Goal: Task Accomplishment & Management: Complete application form

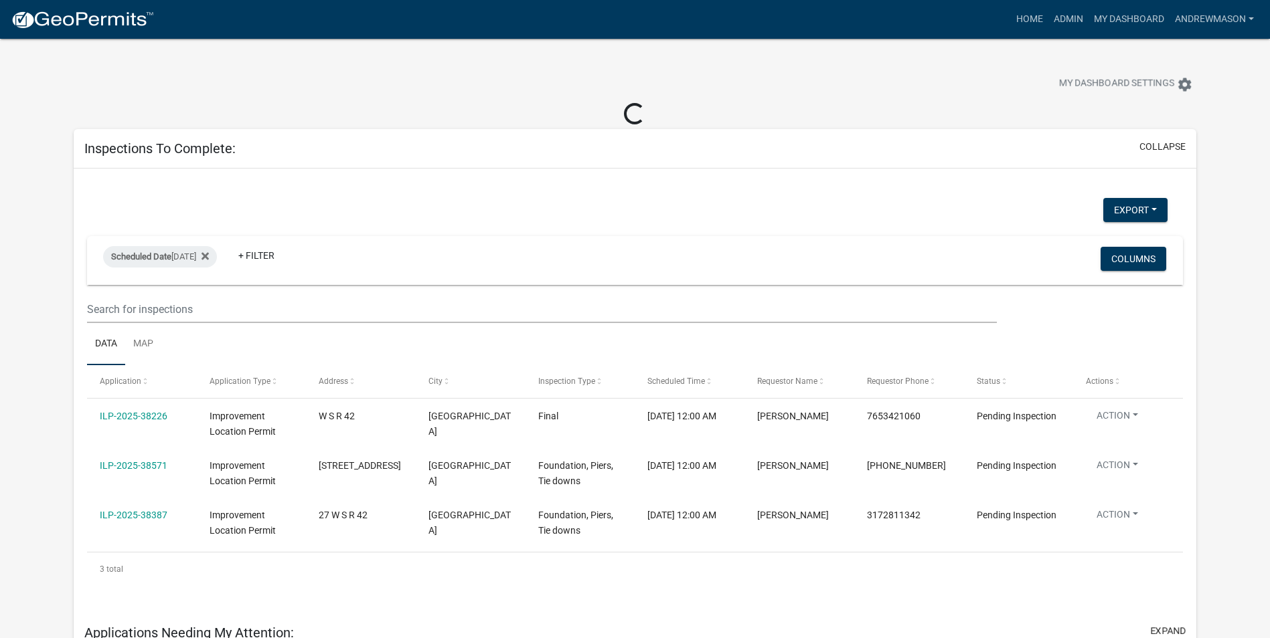
select select "3: 100"
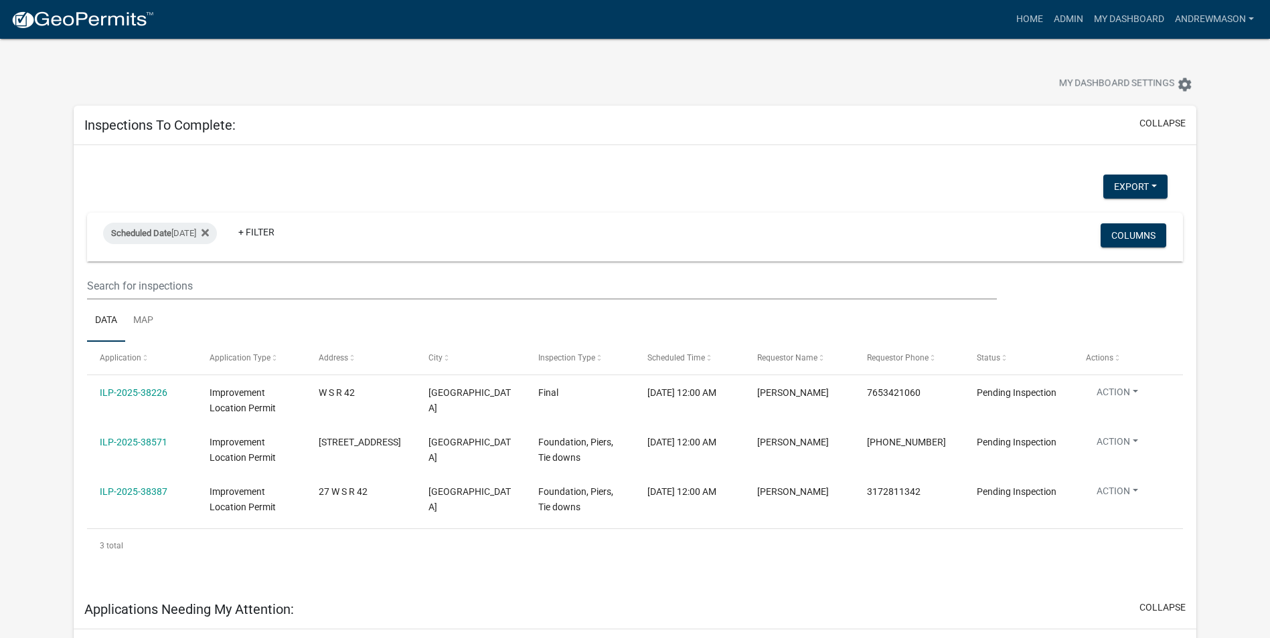
click at [131, 430] on link "ILP-2025-38571" at bounding box center [134, 442] width 68 height 11
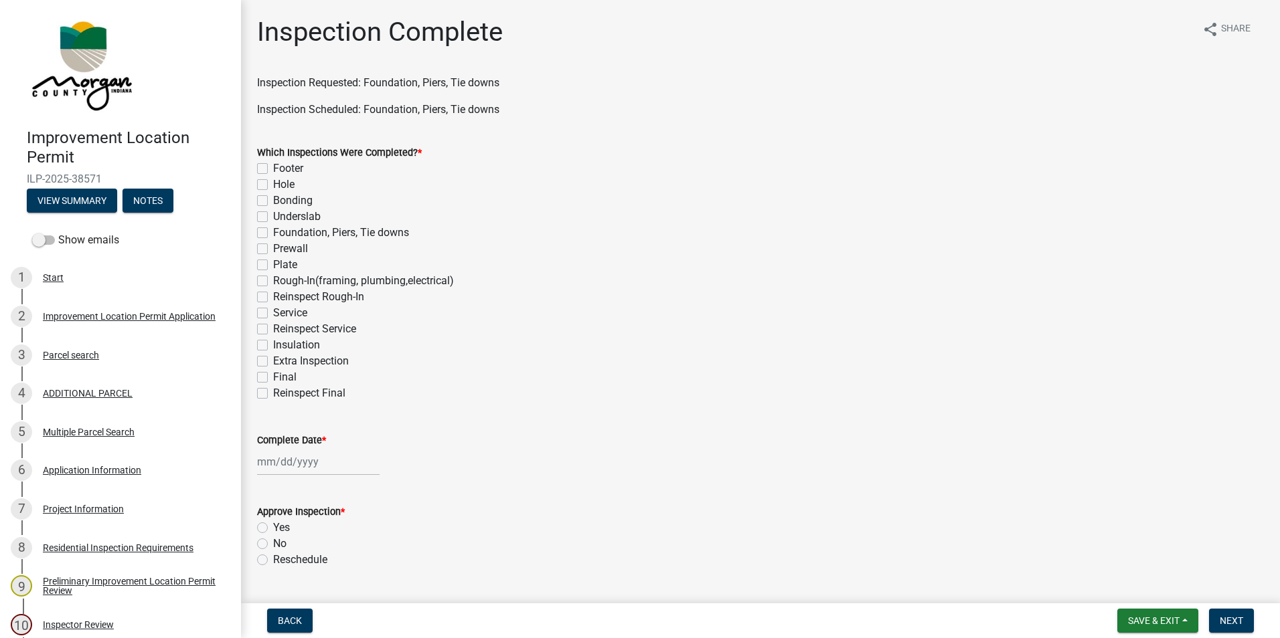
click at [273, 233] on label "Foundation, Piers, Tie downs" at bounding box center [341, 233] width 136 height 16
click at [273, 233] on input "Foundation, Piers, Tie downs" at bounding box center [277, 229] width 9 height 9
checkbox input "true"
checkbox input "false"
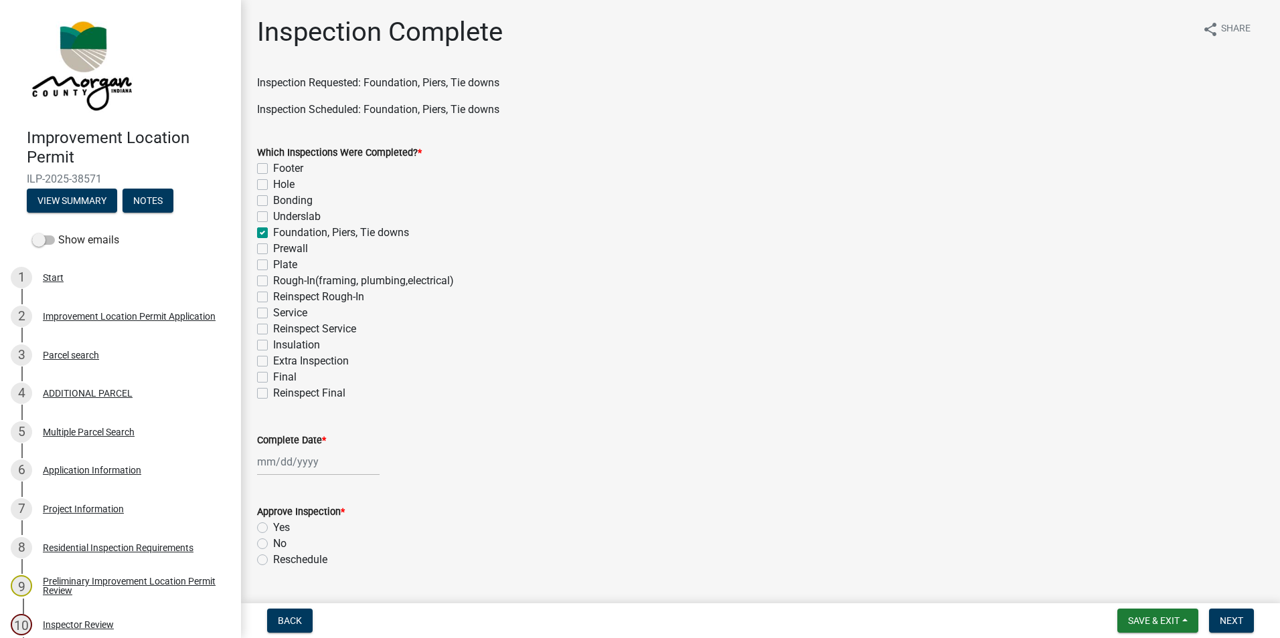
checkbox input "false"
checkbox input "true"
checkbox input "false"
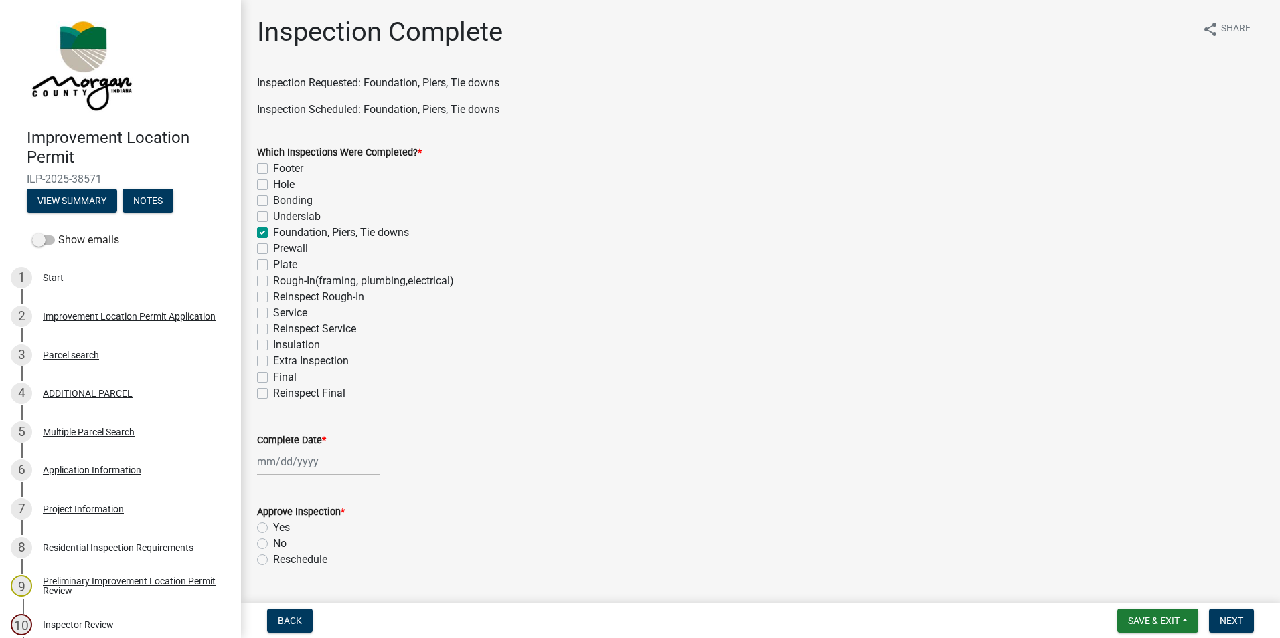
checkbox input "false"
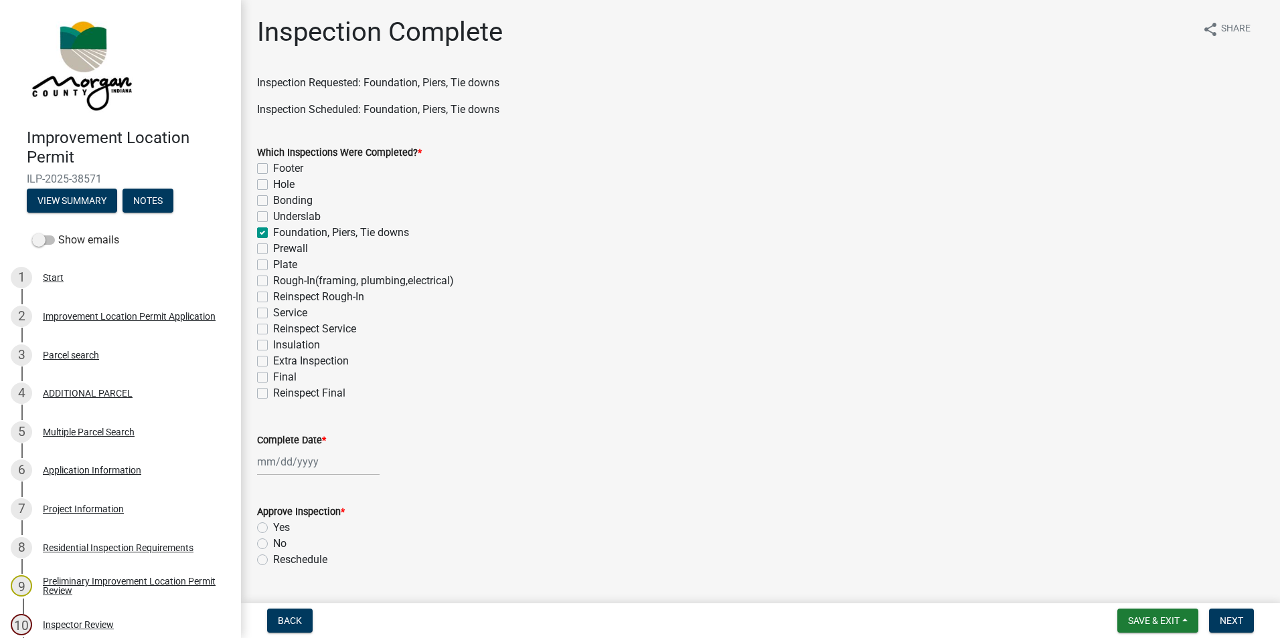
checkbox input "false"
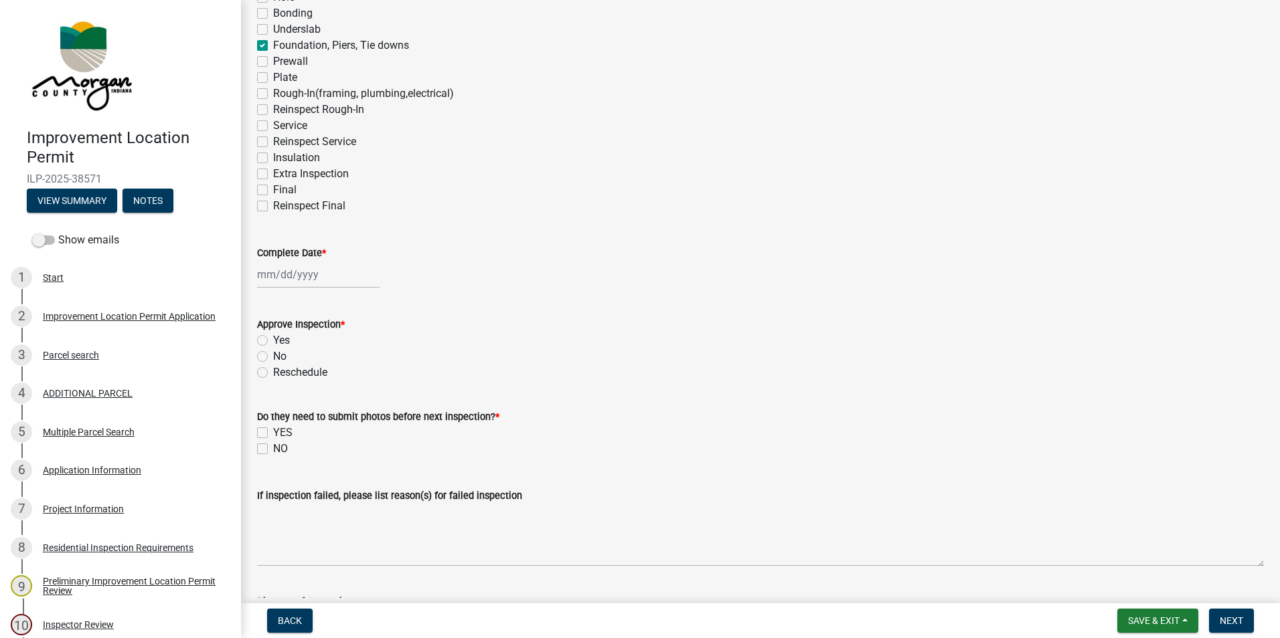
scroll to position [201, 0]
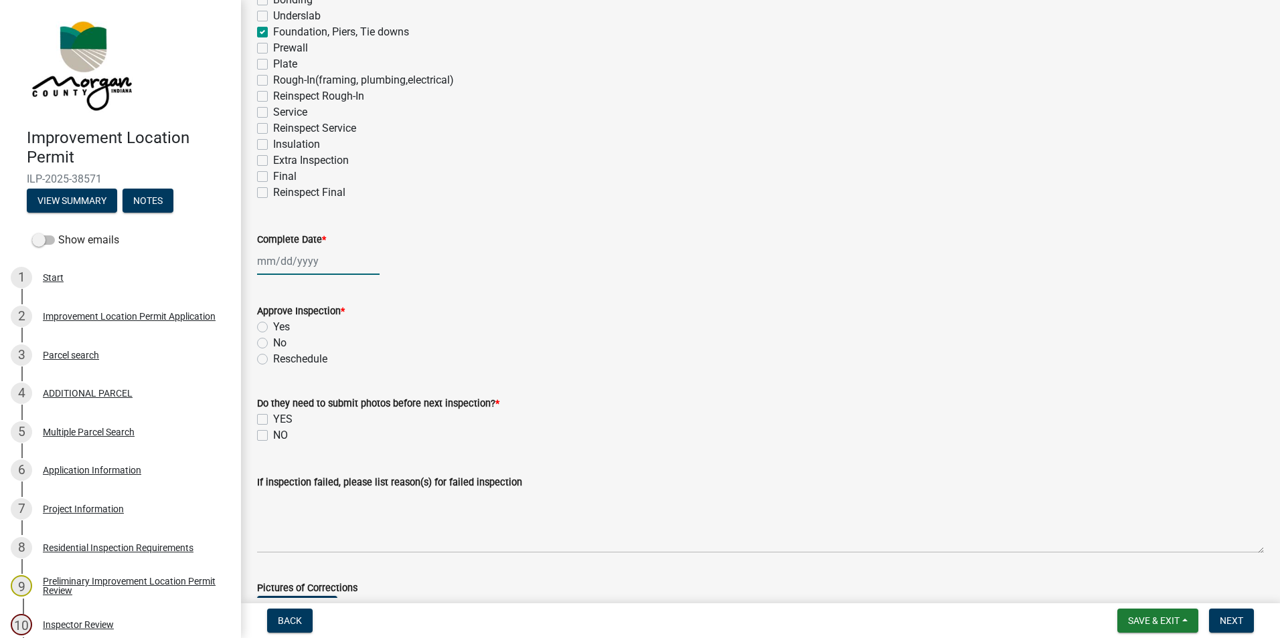
click at [317, 258] on div at bounding box center [318, 261] width 122 height 27
select select "10"
select select "2025"
click at [290, 355] on div "7" at bounding box center [291, 353] width 21 height 21
type input "[DATE]"
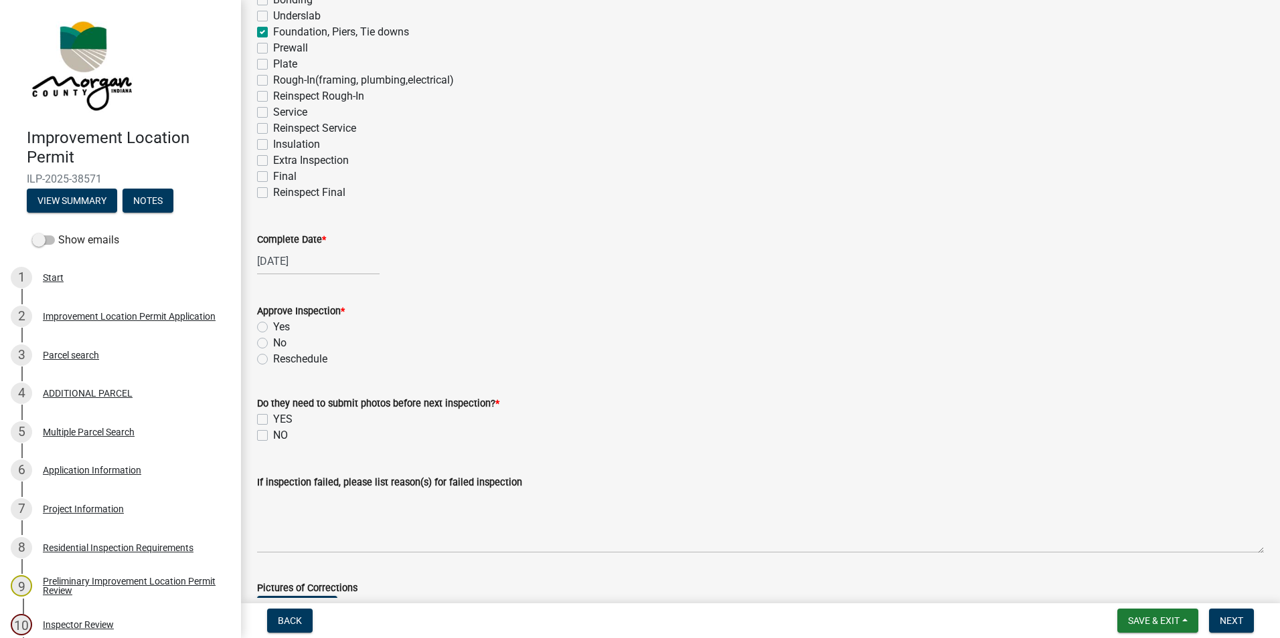
click at [273, 323] on label "Yes" at bounding box center [281, 327] width 17 height 16
click at [273, 323] on input "Yes" at bounding box center [277, 323] width 9 height 9
radio input "true"
click at [273, 430] on label "NO" at bounding box center [280, 436] width 15 height 16
click at [273, 430] on input "NO" at bounding box center [277, 432] width 9 height 9
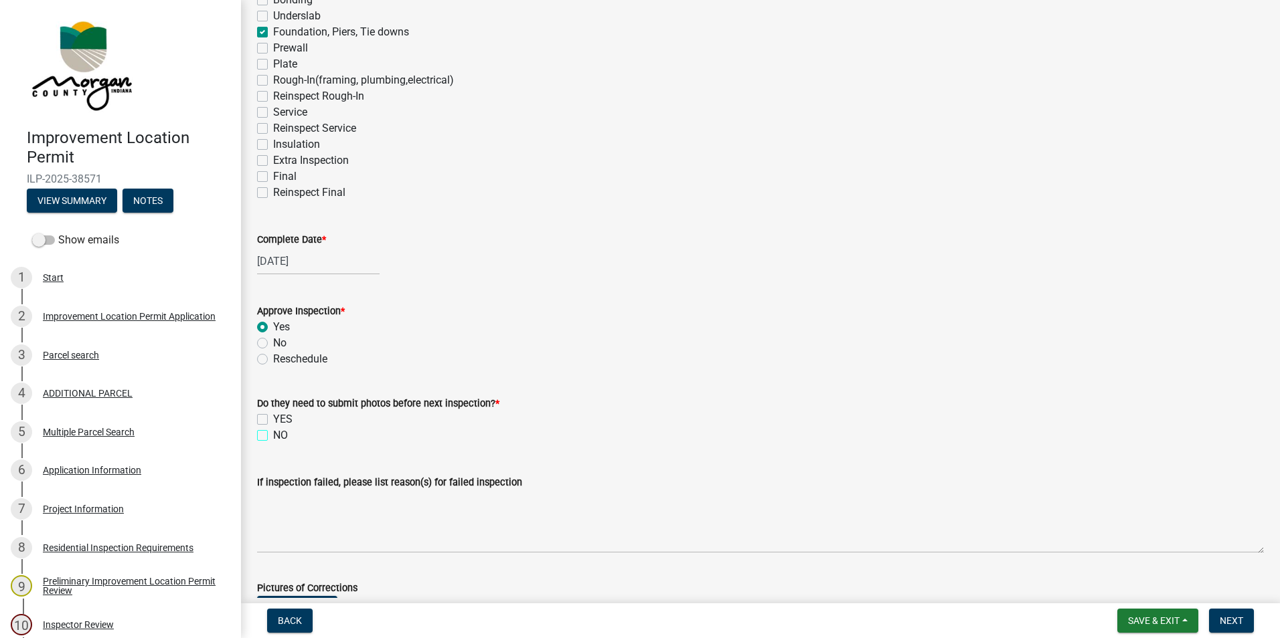
checkbox input "true"
checkbox input "false"
checkbox input "true"
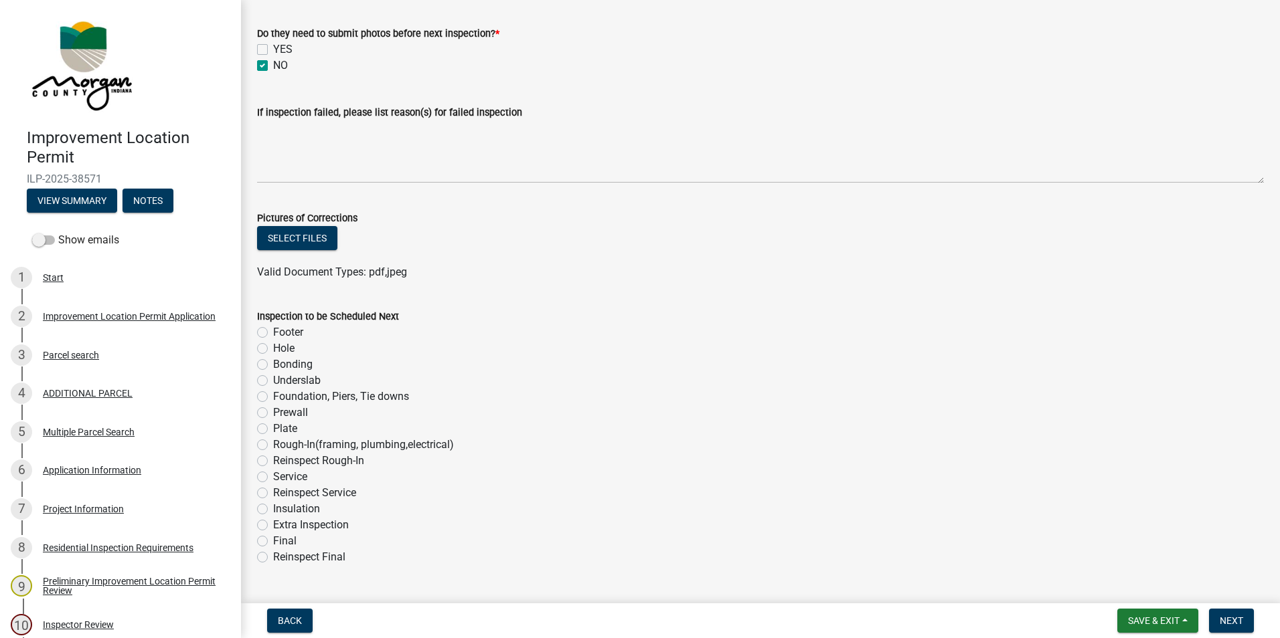
scroll to position [669, 0]
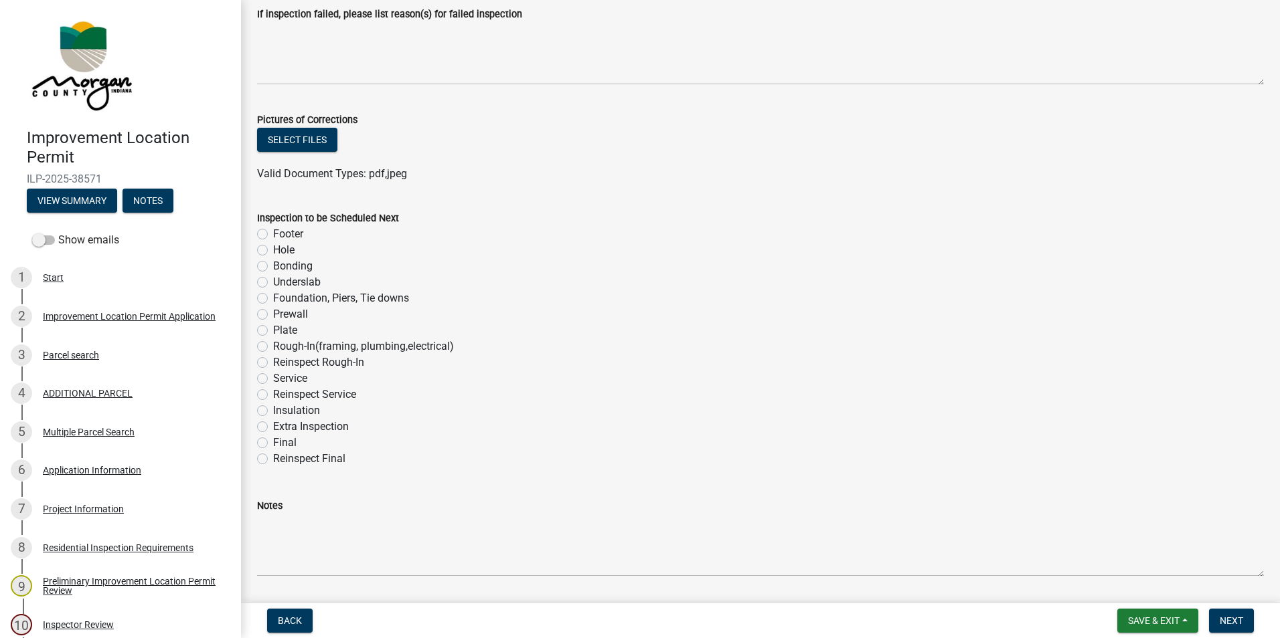
click at [273, 346] on label "Rough-In(framing, plumbing,electrical)" at bounding box center [363, 347] width 181 height 16
click at [273, 346] on input "Rough-In(framing, plumbing,electrical)" at bounding box center [277, 343] width 9 height 9
radio input "true"
click at [273, 329] on label "Plate" at bounding box center [285, 331] width 24 height 16
click at [273, 329] on input "Plate" at bounding box center [277, 327] width 9 height 9
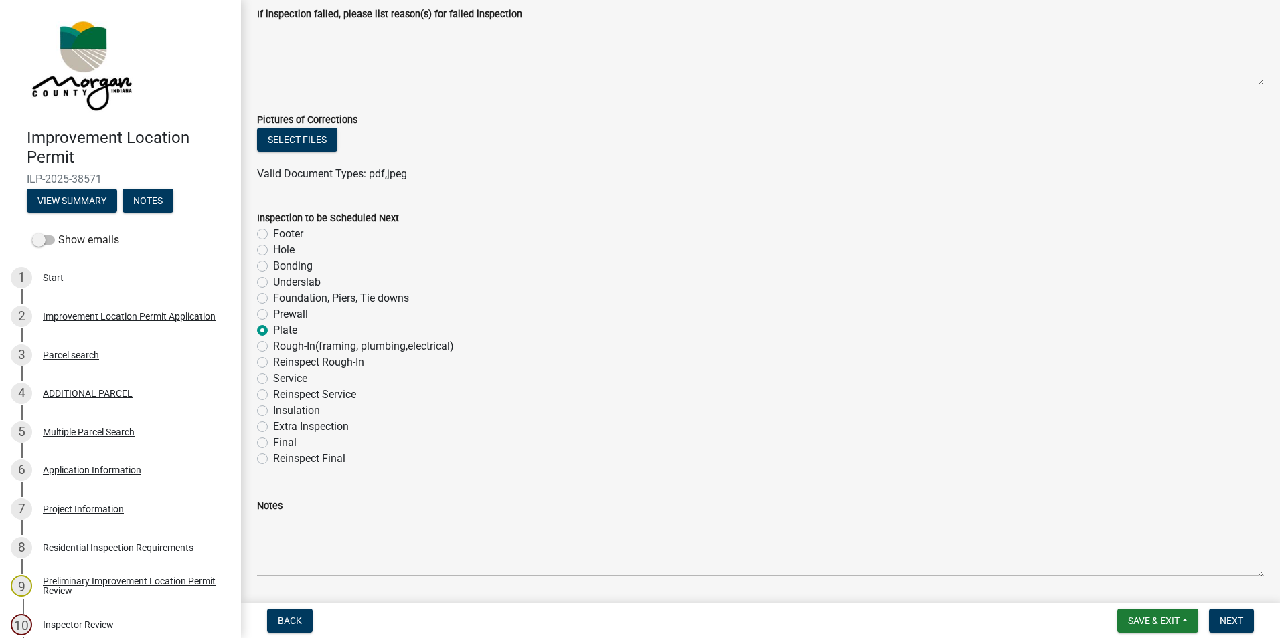
radio input "true"
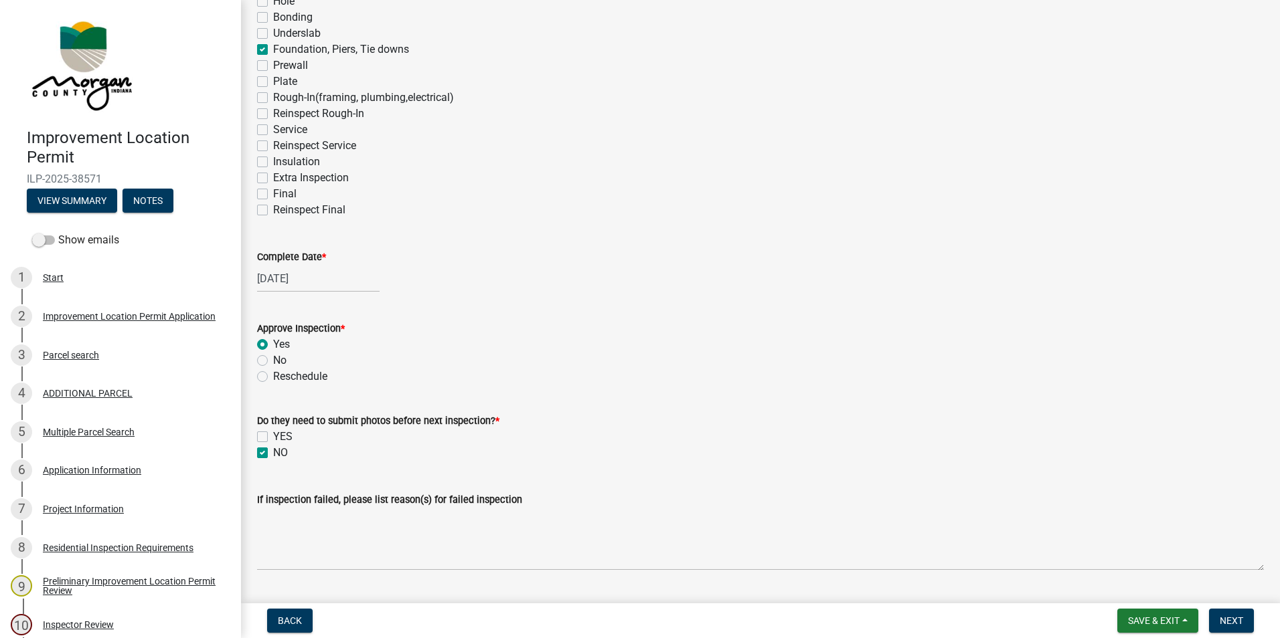
scroll to position [0, 0]
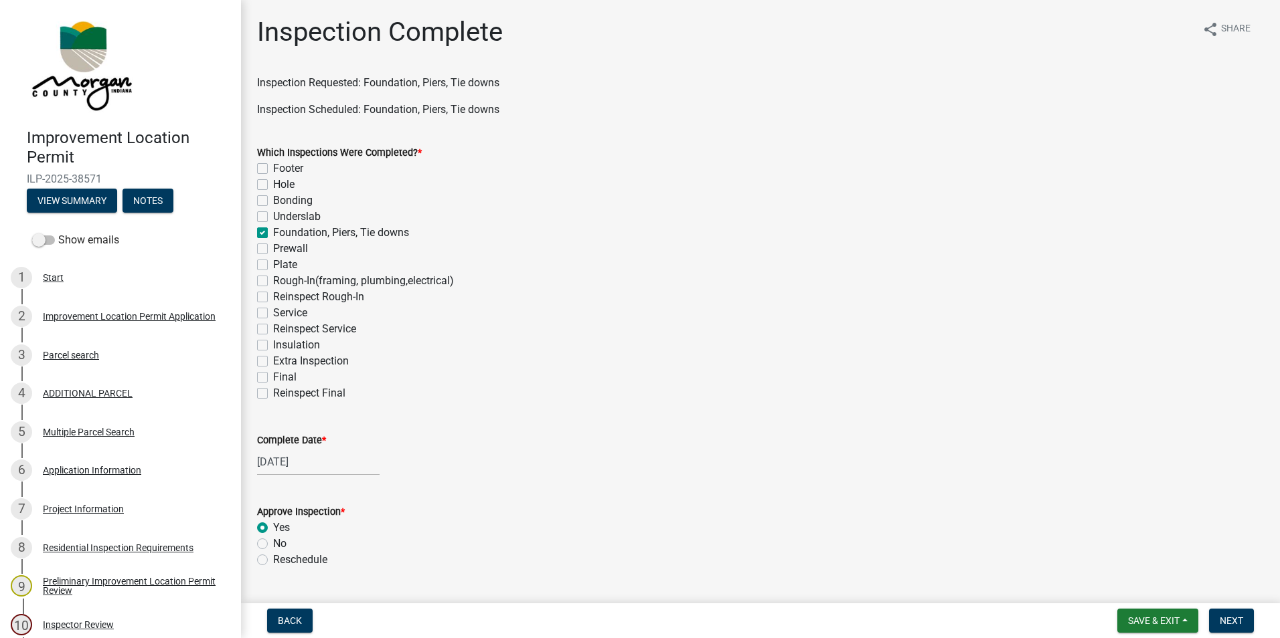
click at [273, 264] on label "Plate" at bounding box center [285, 265] width 24 height 16
click at [273, 264] on input "Plate" at bounding box center [277, 261] width 9 height 9
checkbox input "true"
checkbox input "false"
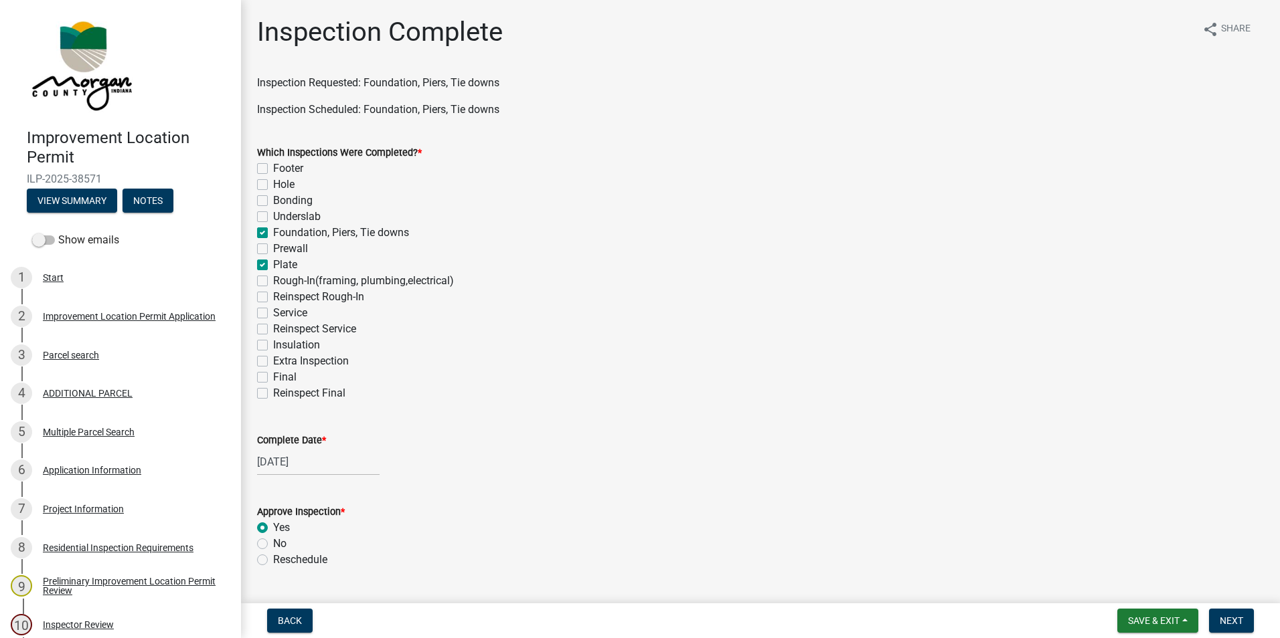
checkbox input "false"
checkbox input "true"
checkbox input "false"
checkbox input "true"
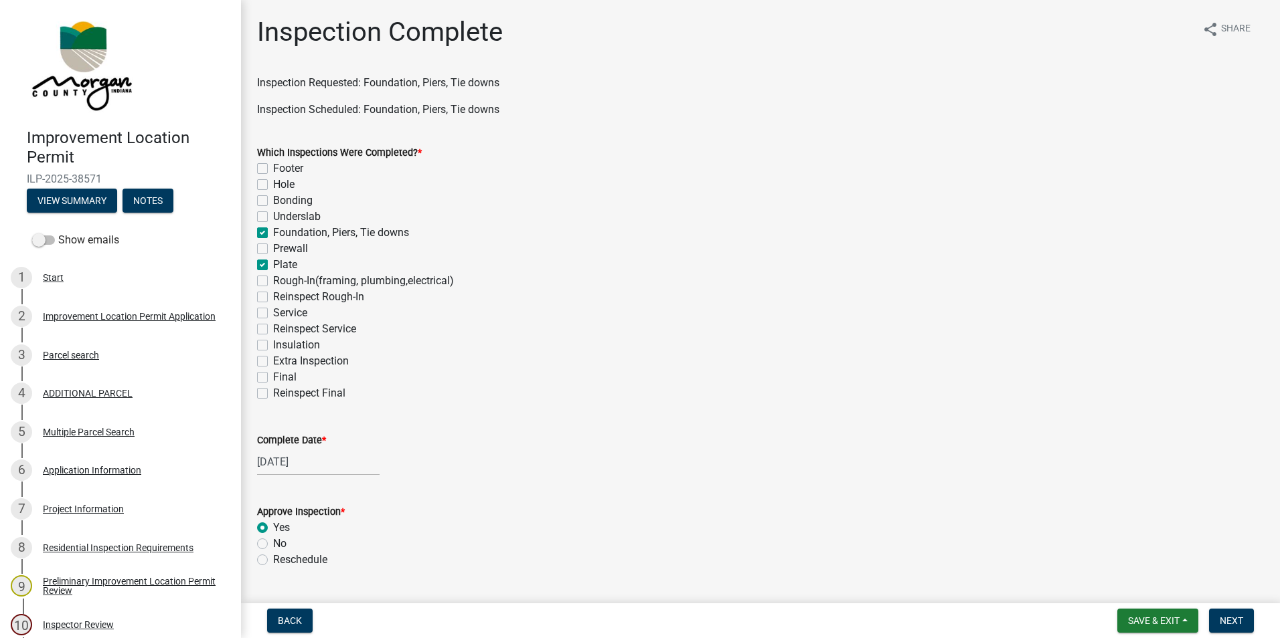
checkbox input "false"
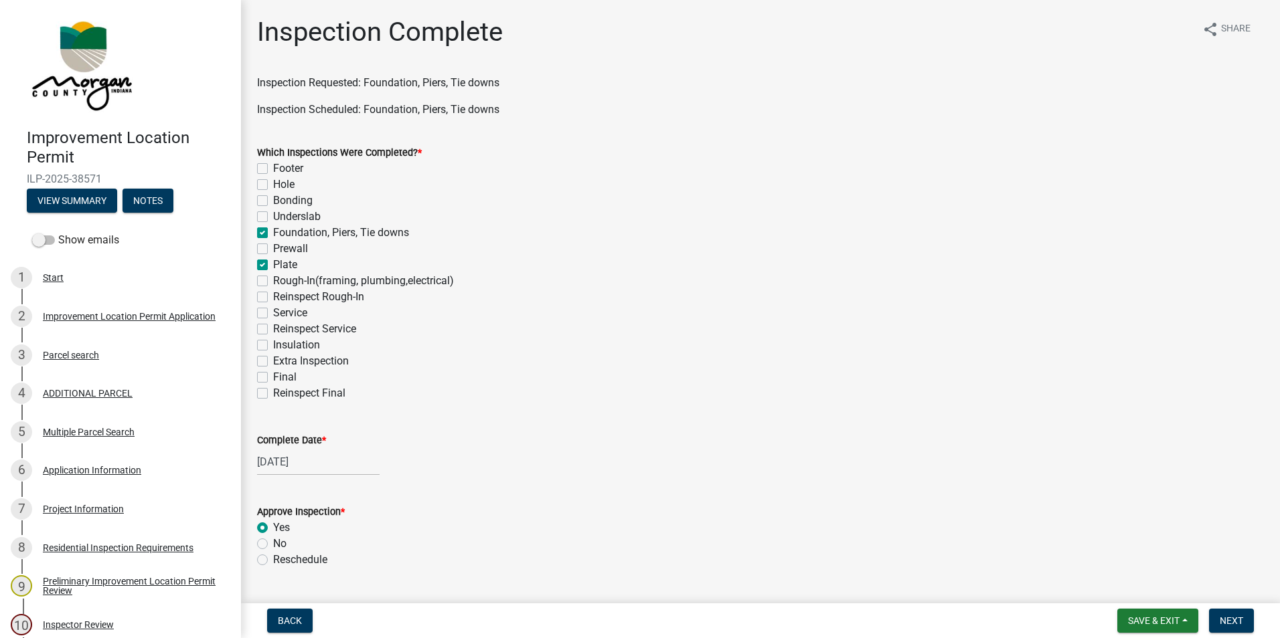
checkbox input "false"
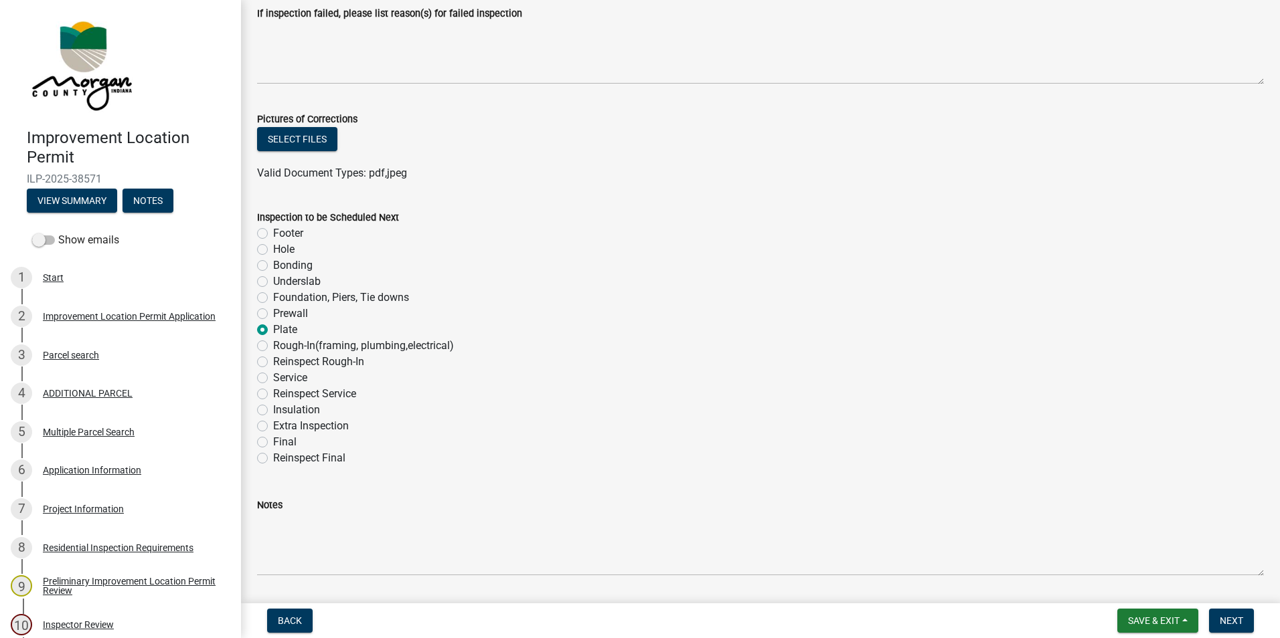
scroll to position [711, 0]
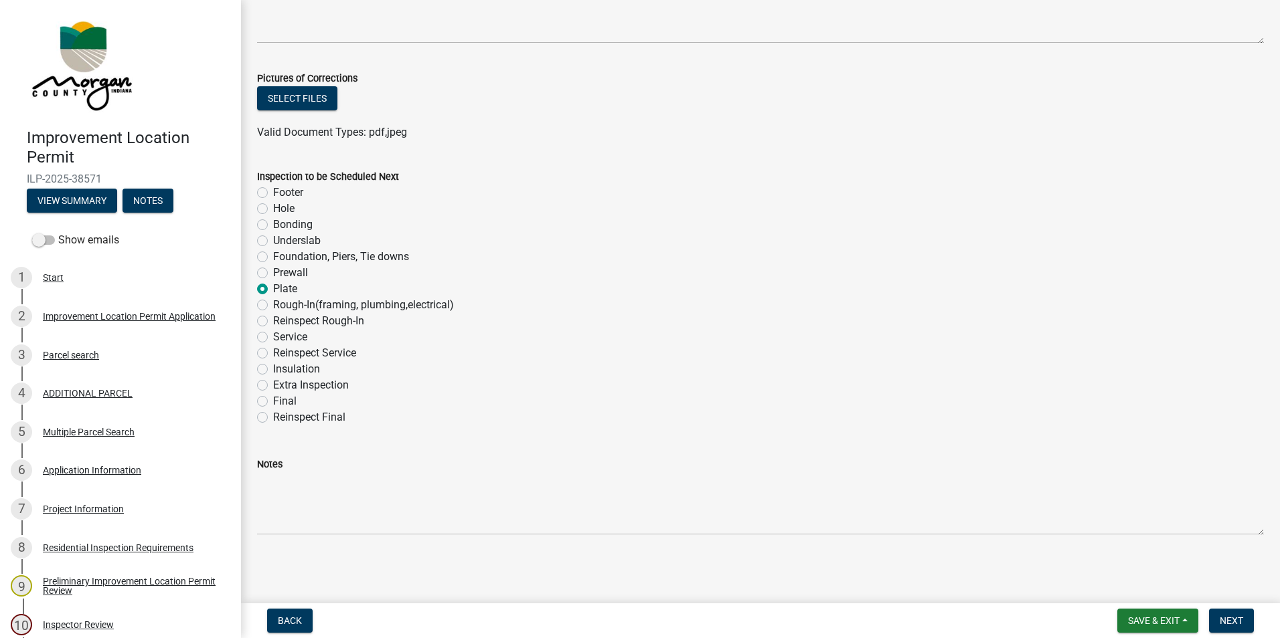
click at [273, 302] on label "Rough-In(framing, plumbing,electrical)" at bounding box center [363, 305] width 181 height 16
click at [273, 302] on input "Rough-In(framing, plumbing,electrical)" at bounding box center [277, 301] width 9 height 9
radio input "true"
click at [626, 430] on span "Next" at bounding box center [1230, 621] width 23 height 11
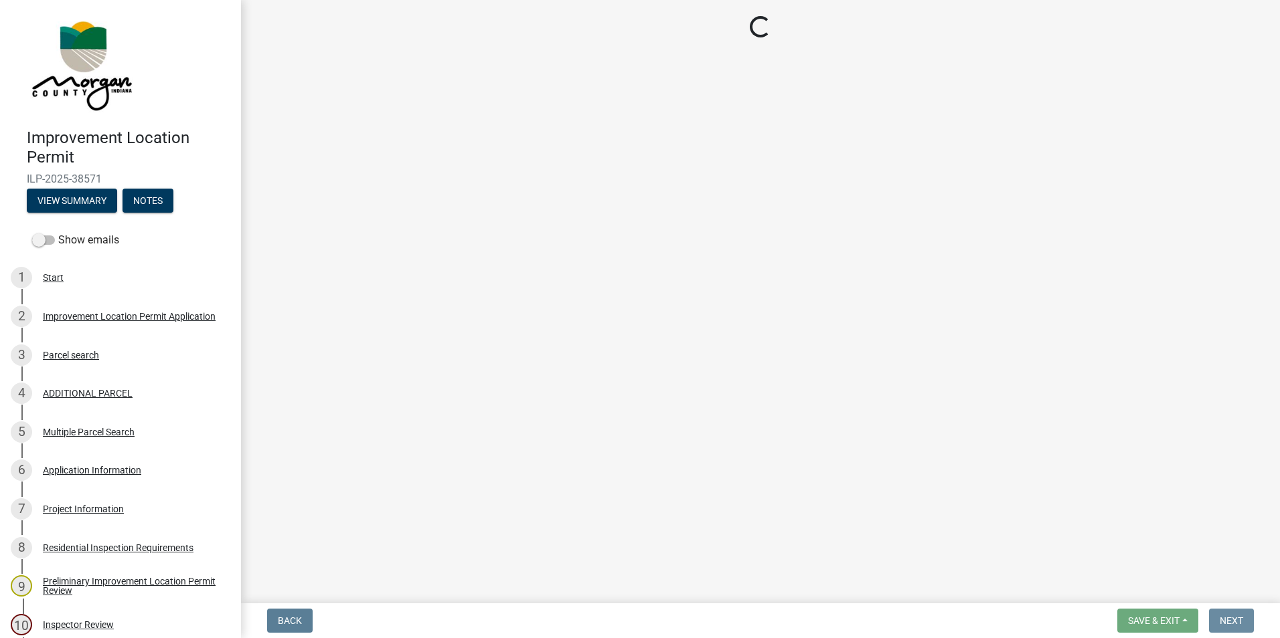
scroll to position [0, 0]
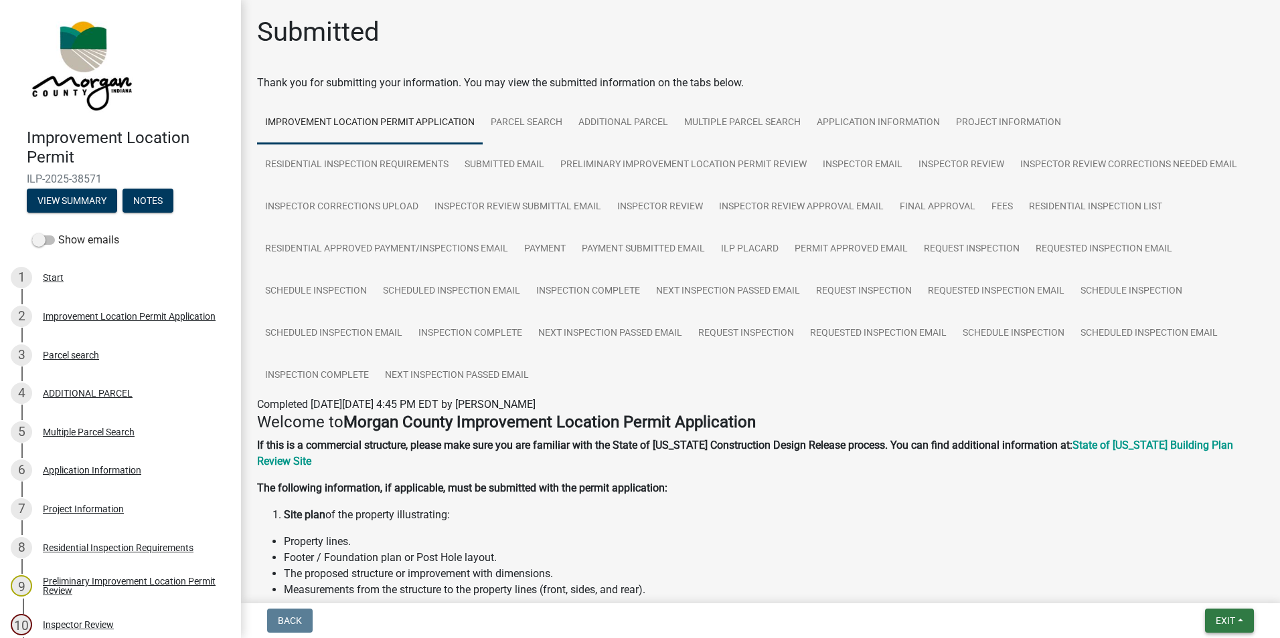
click at [626, 430] on span "Exit" at bounding box center [1224, 621] width 19 height 11
click at [626, 430] on button "Save & Exit" at bounding box center [1199, 586] width 107 height 32
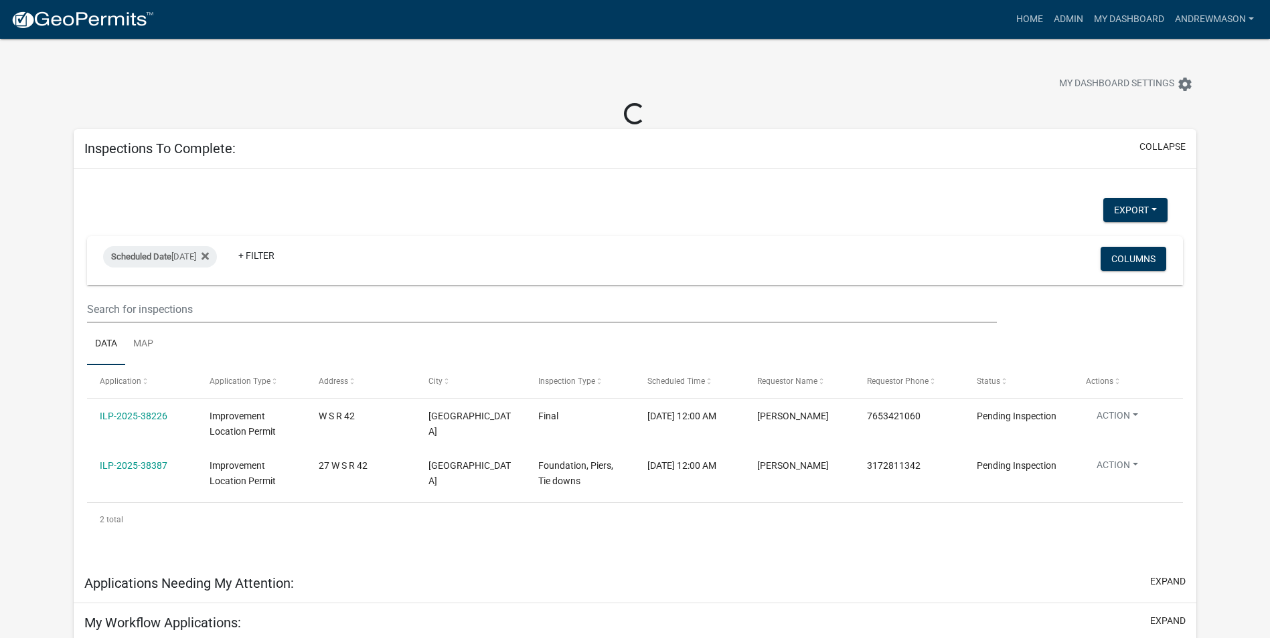
select select "3: 100"
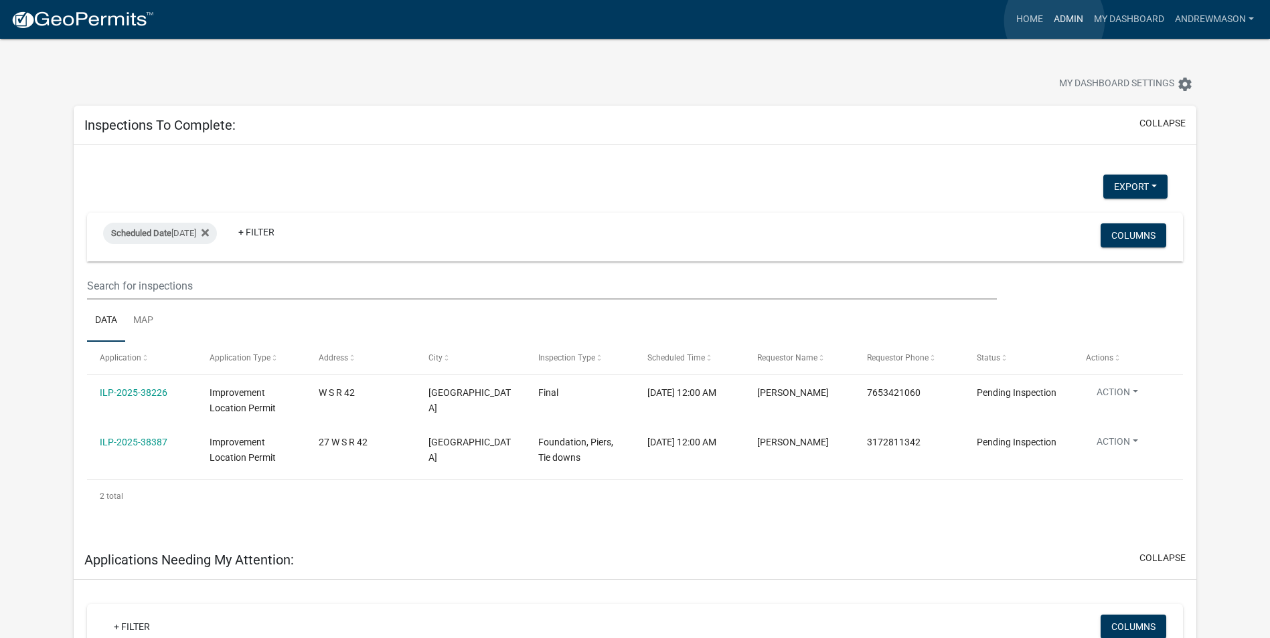
click at [626, 21] on link "Admin" at bounding box center [1068, 19] width 40 height 25
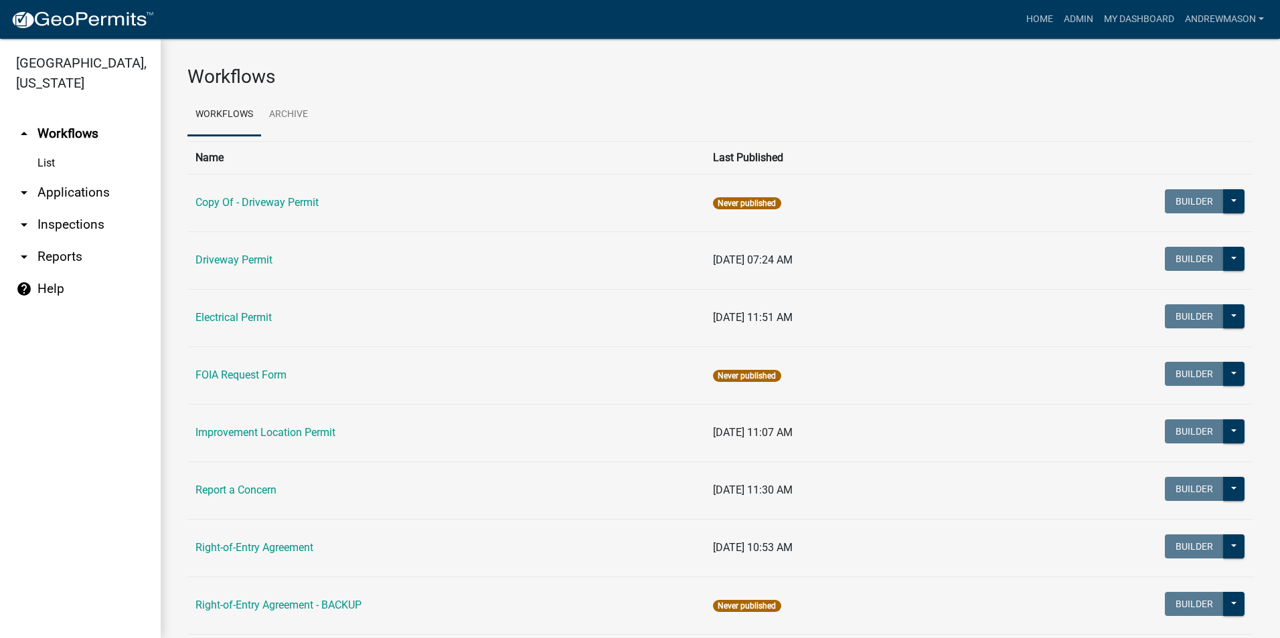
click at [88, 193] on link "arrow_drop_down Applications" at bounding box center [80, 193] width 161 height 32
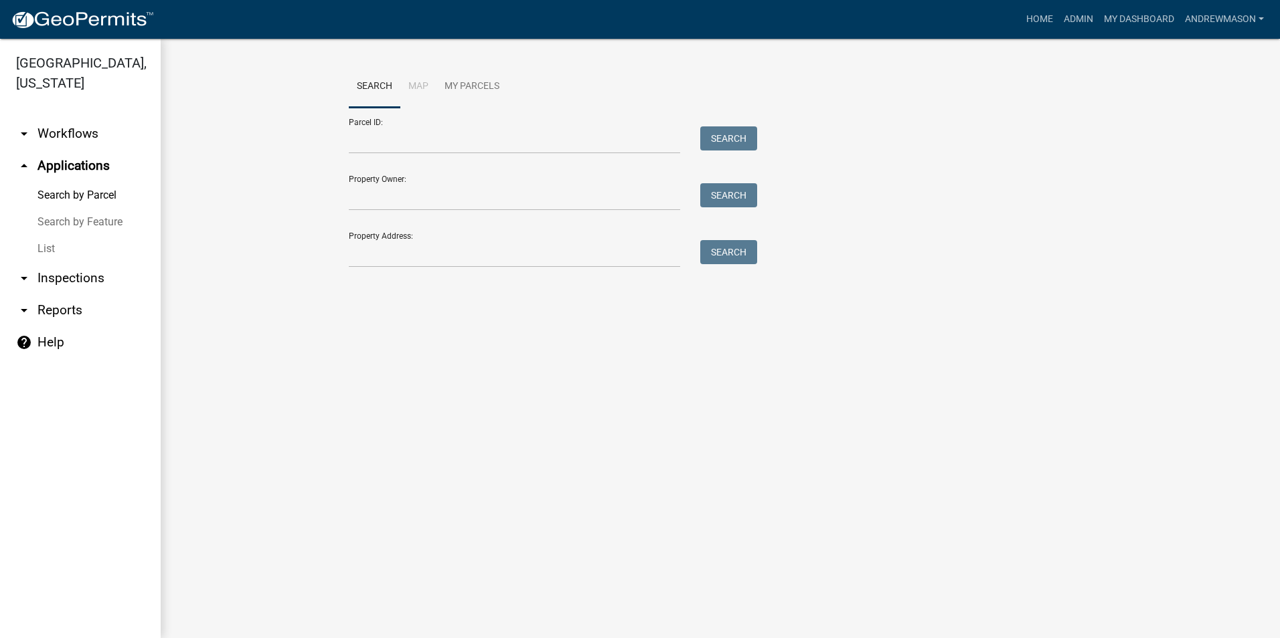
click at [39, 250] on link "List" at bounding box center [80, 249] width 161 height 27
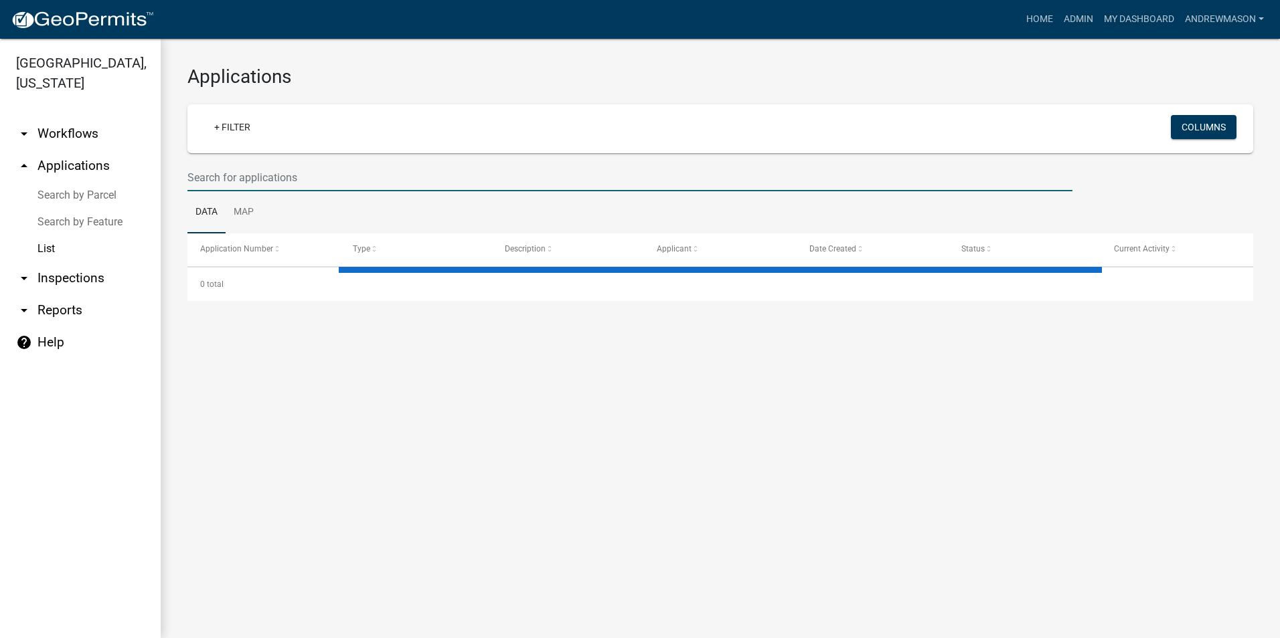
click at [307, 179] on input "text" at bounding box center [629, 177] width 885 height 27
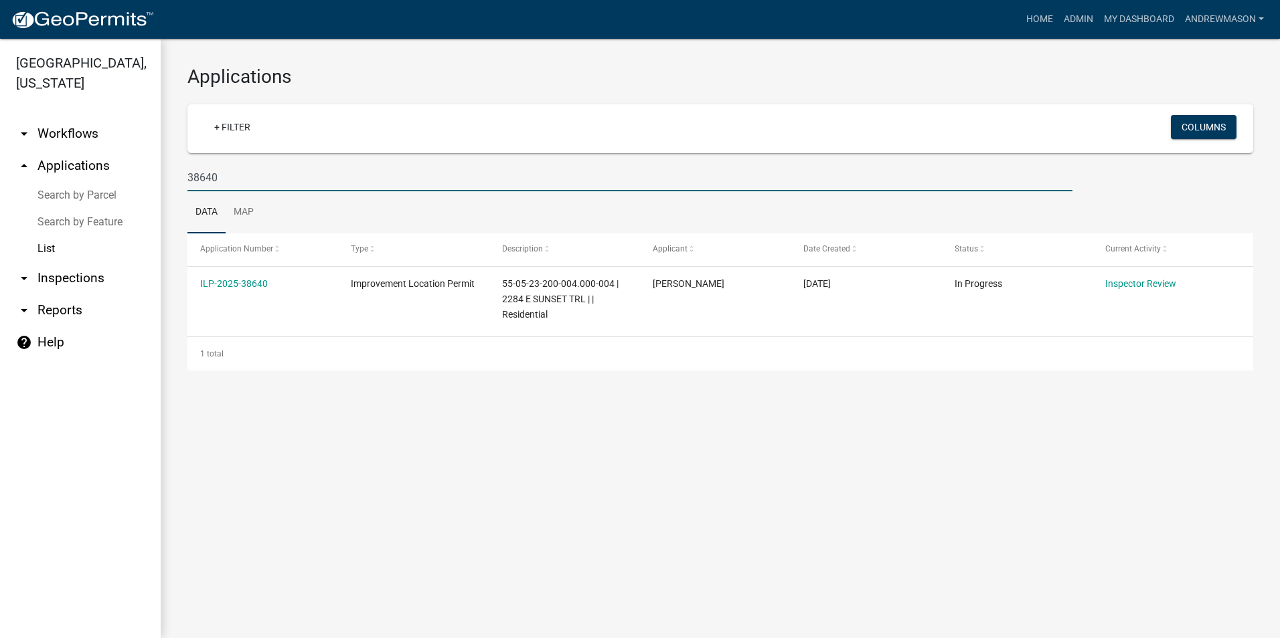
type input "38640"
click at [220, 286] on link "ILP-2025-38640" at bounding box center [234, 283] width 68 height 11
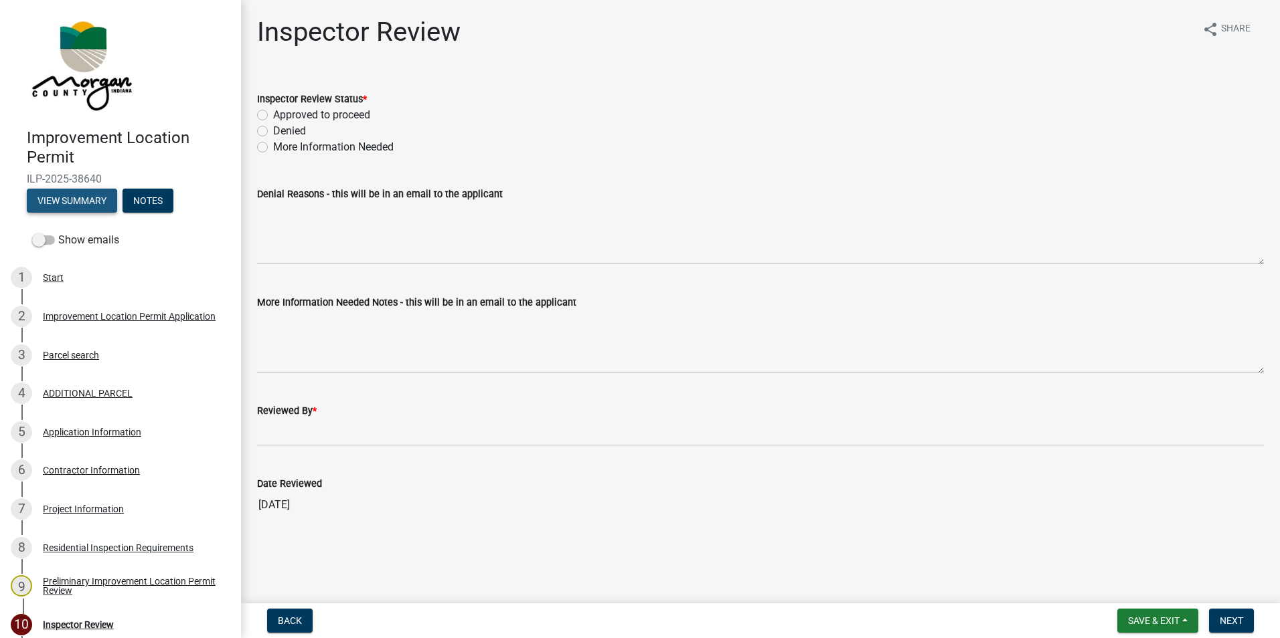
click at [102, 203] on button "View Summary" at bounding box center [72, 201] width 90 height 24
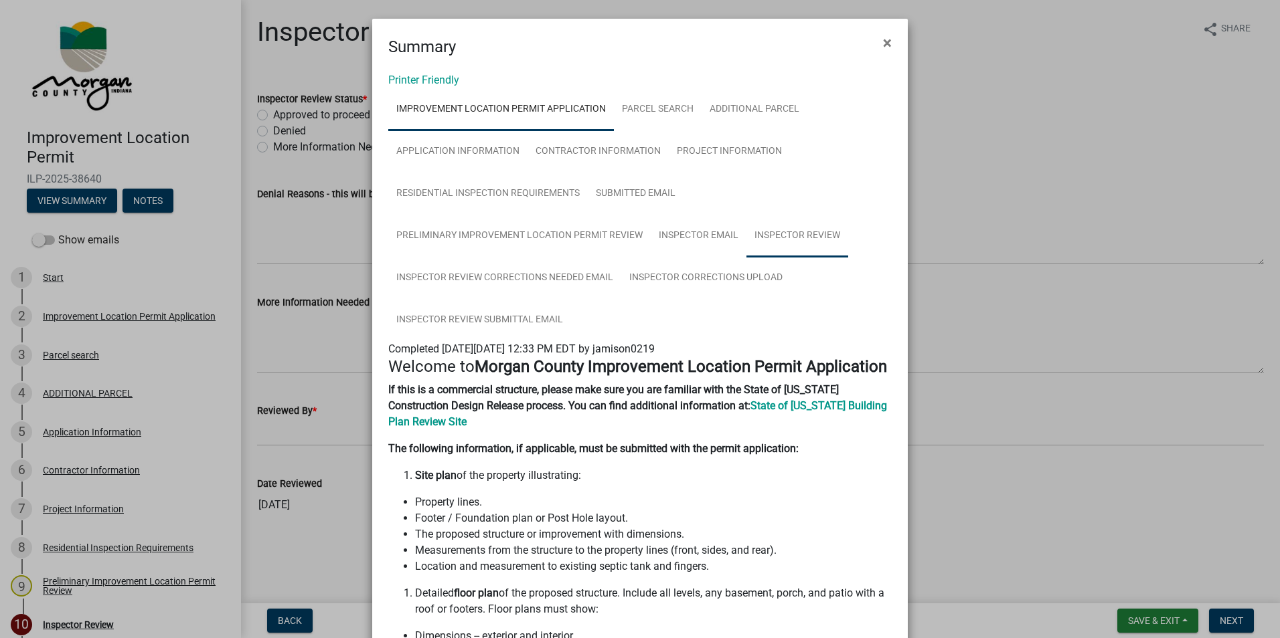
click at [626, 232] on link "Inspector Review" at bounding box center [797, 236] width 102 height 43
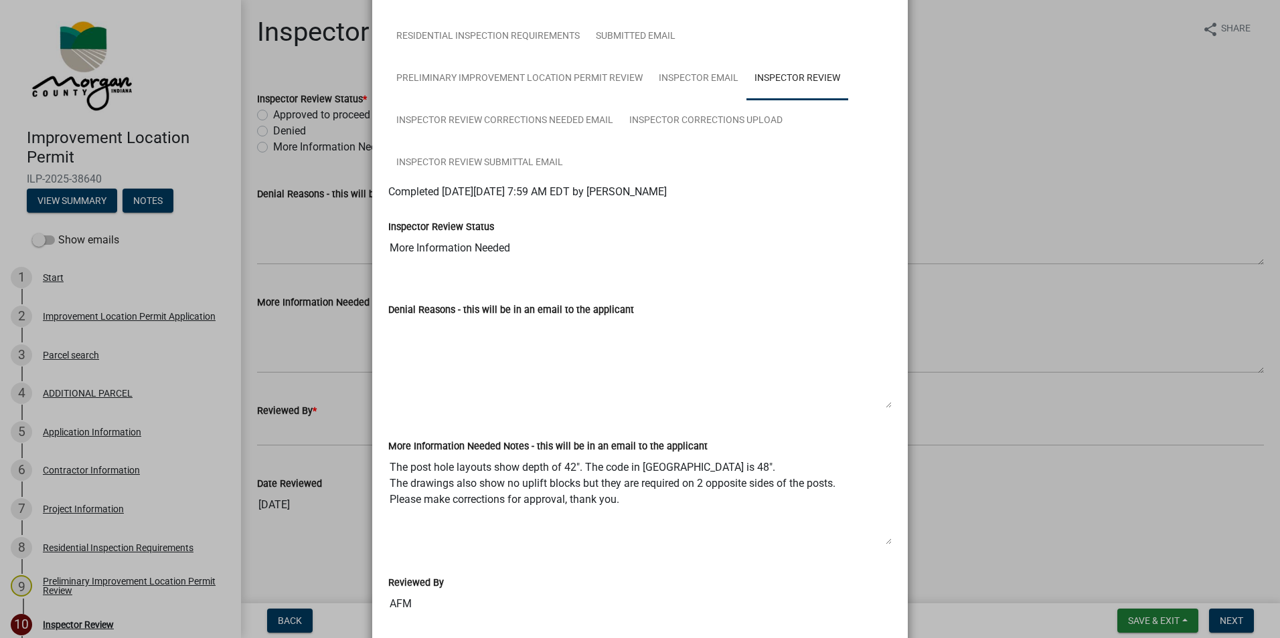
scroll to position [134, 0]
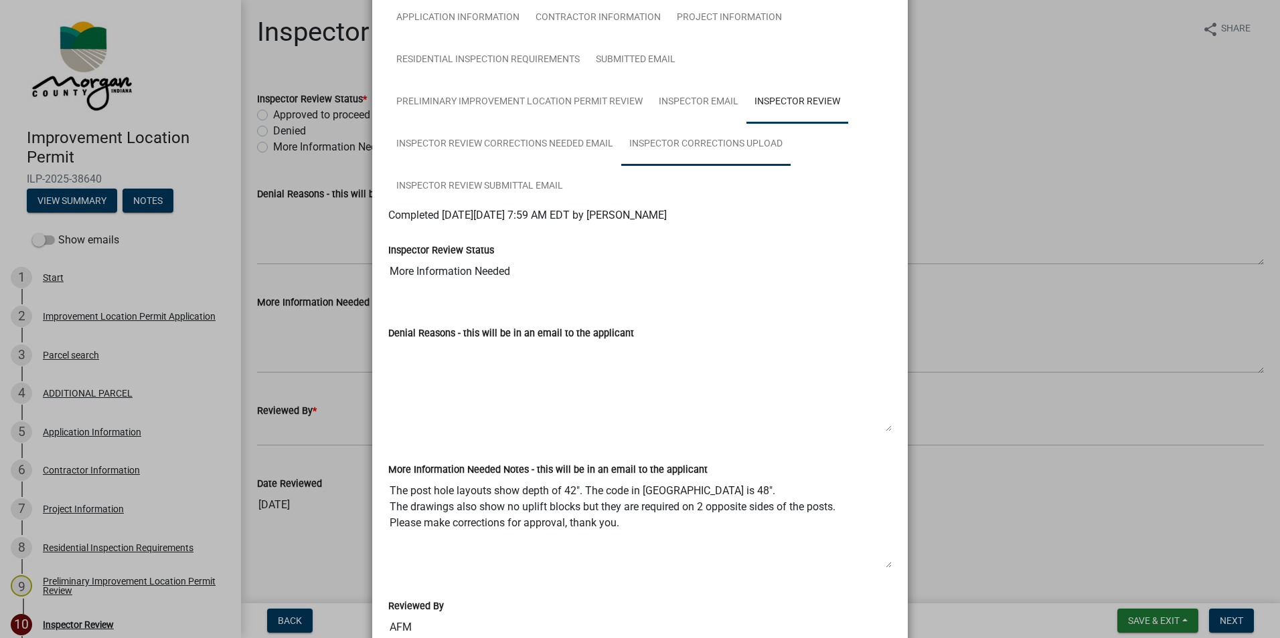
click at [626, 145] on link "Inspector Corrections Upload" at bounding box center [705, 144] width 169 height 43
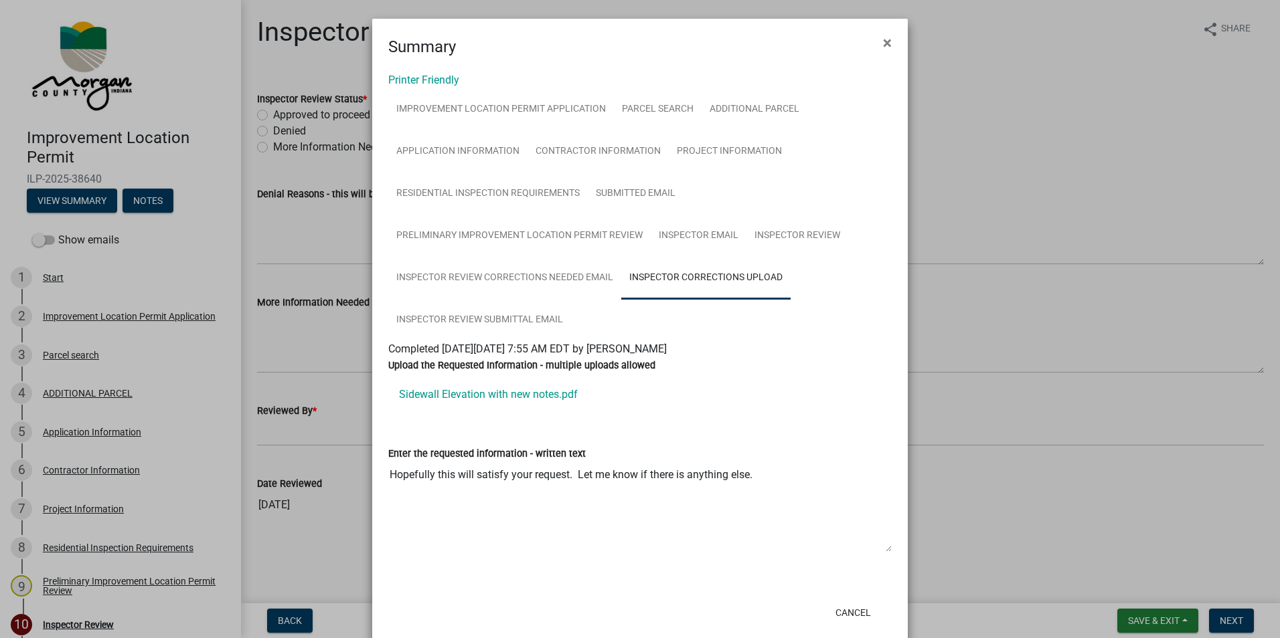
click at [476, 395] on link "Sidewall Elevation with new notes.pdf" at bounding box center [639, 395] width 503 height 32
click at [626, 41] on span "×" at bounding box center [887, 42] width 9 height 19
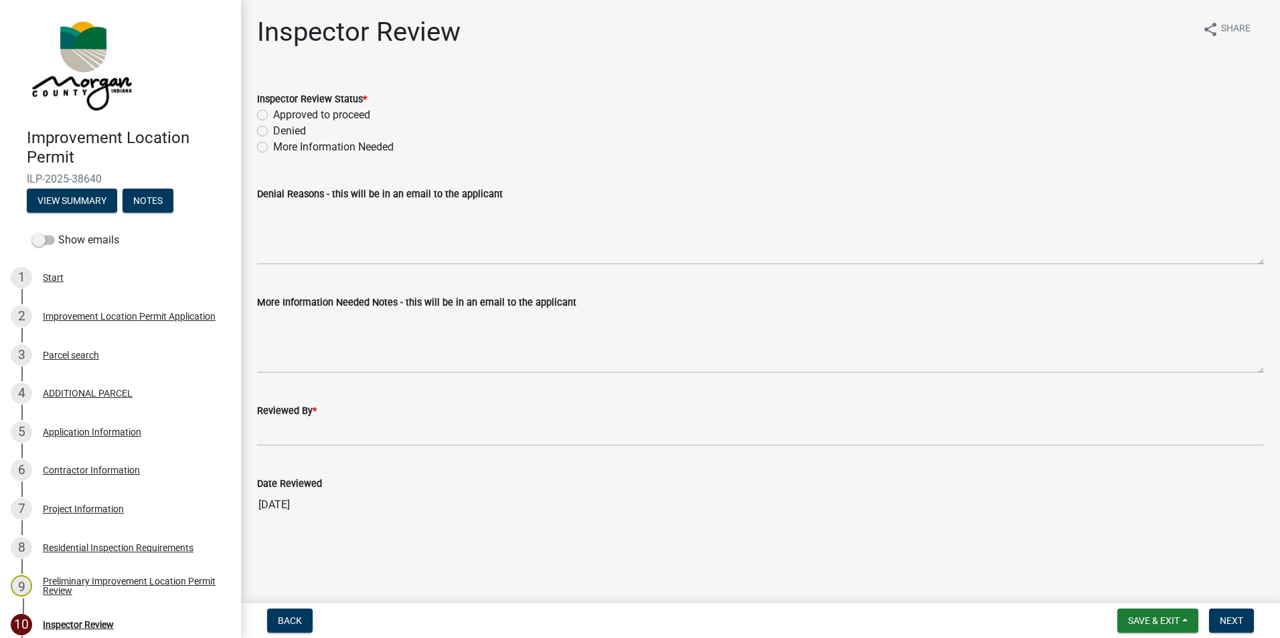
click at [273, 116] on label "Approved to proceed" at bounding box center [321, 115] width 97 height 16
click at [273, 116] on input "Approved to proceed" at bounding box center [277, 111] width 9 height 9
radio input "true"
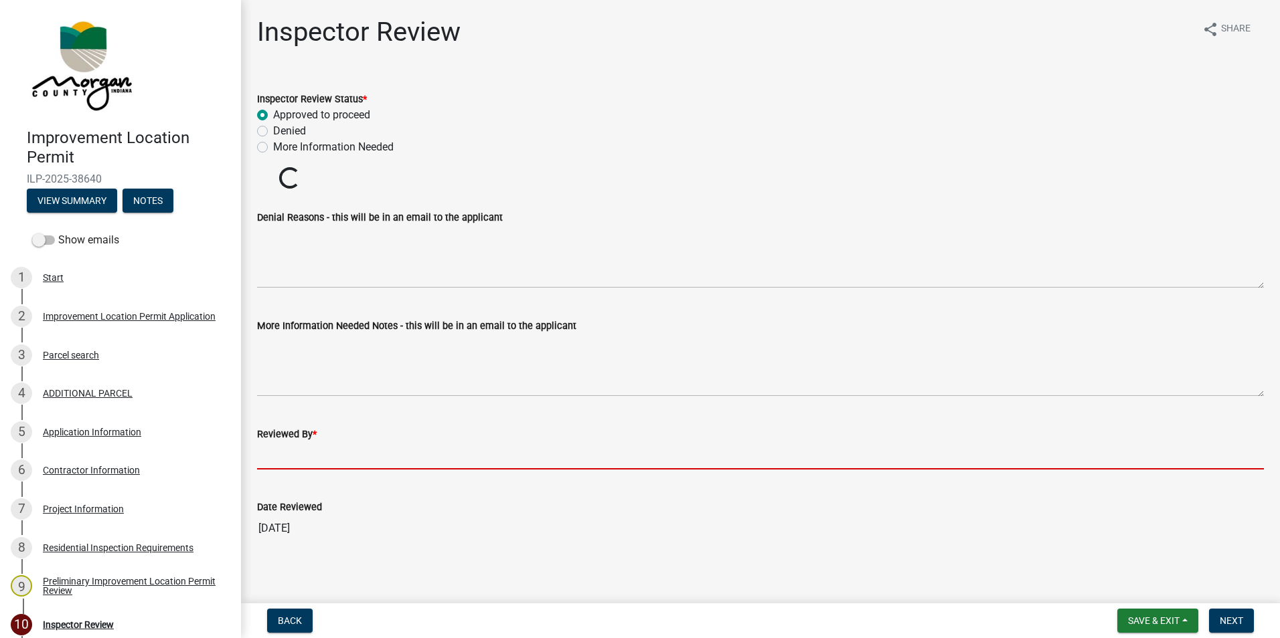
click at [273, 430] on wm-data-entity-input "Reviewed By *" at bounding box center [760, 444] width 1007 height 73
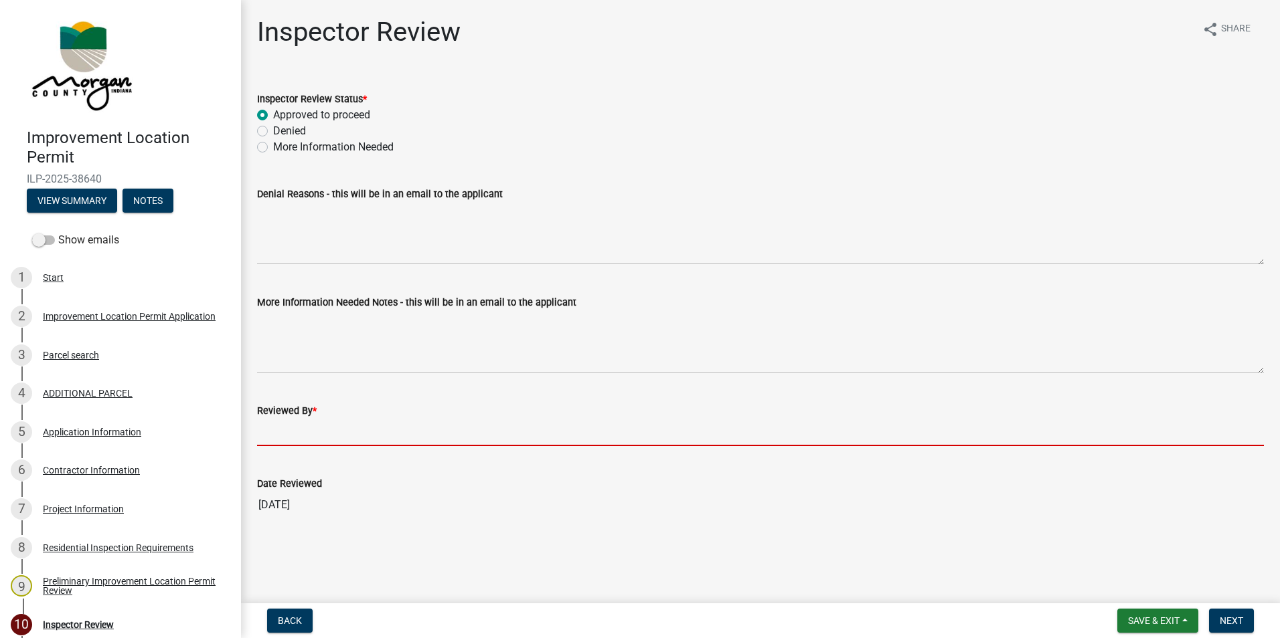
type input "AFM"
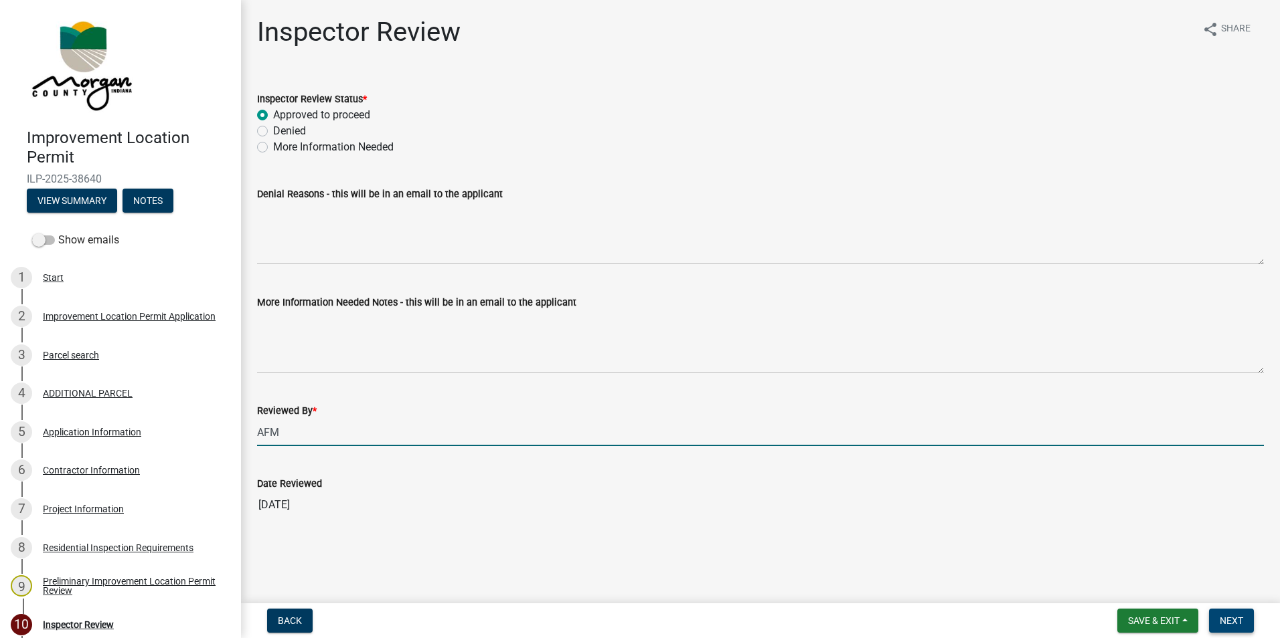
click at [626, 430] on span "Next" at bounding box center [1230, 621] width 23 height 11
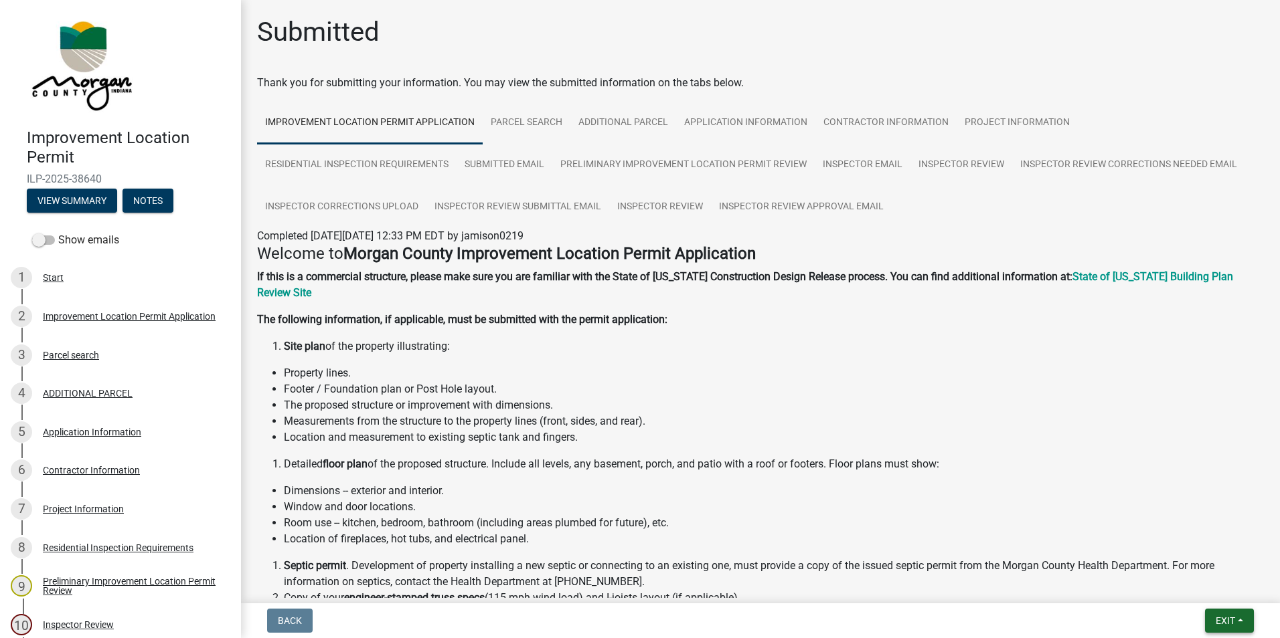
click at [626, 430] on span "Exit" at bounding box center [1224, 621] width 19 height 11
click at [626, 430] on button "Save & Exit" at bounding box center [1199, 586] width 107 height 32
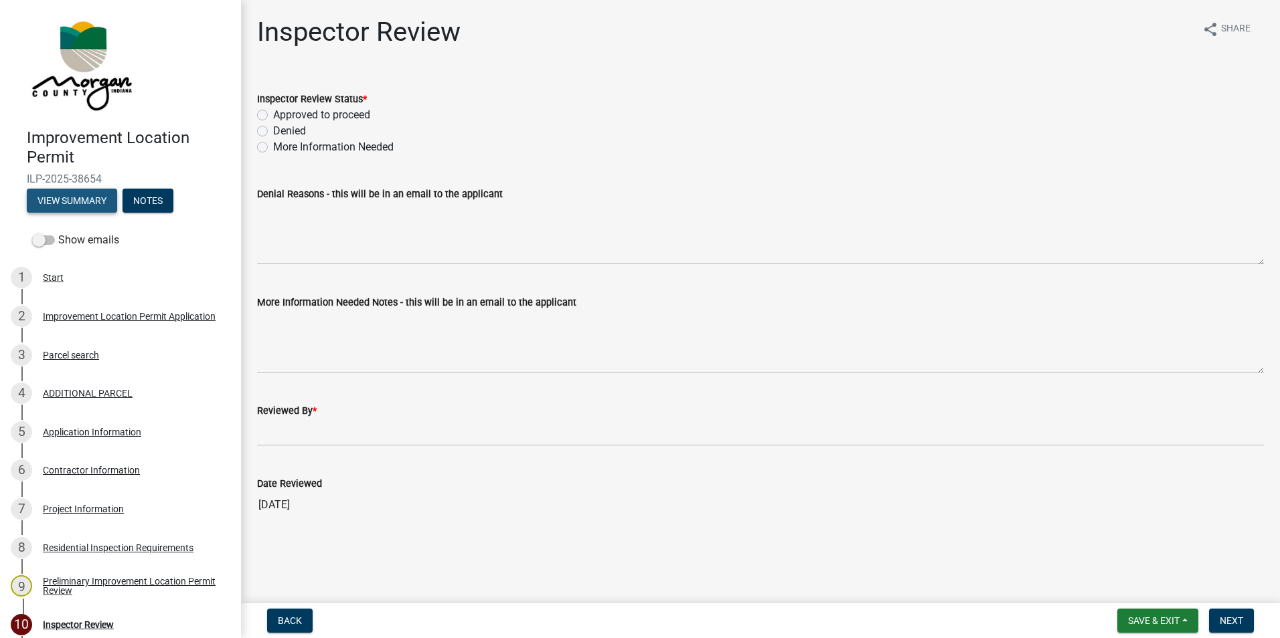
click at [105, 200] on button "View Summary" at bounding box center [72, 201] width 90 height 24
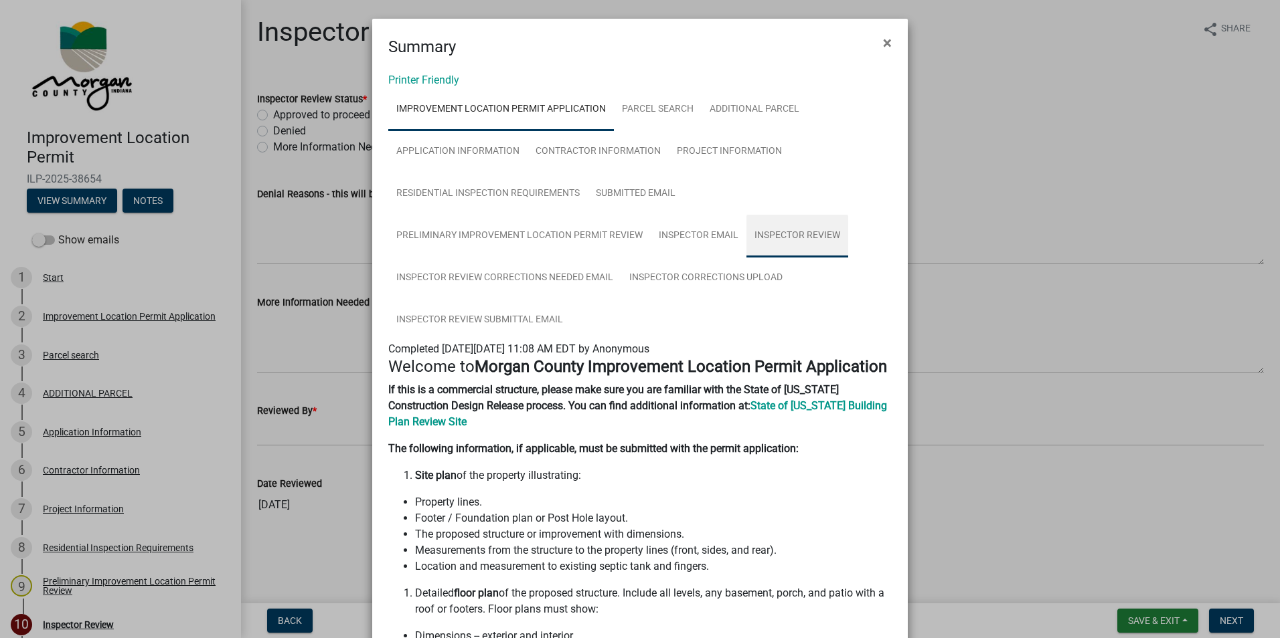
click at [786, 232] on link "Inspector Review" at bounding box center [797, 236] width 102 height 43
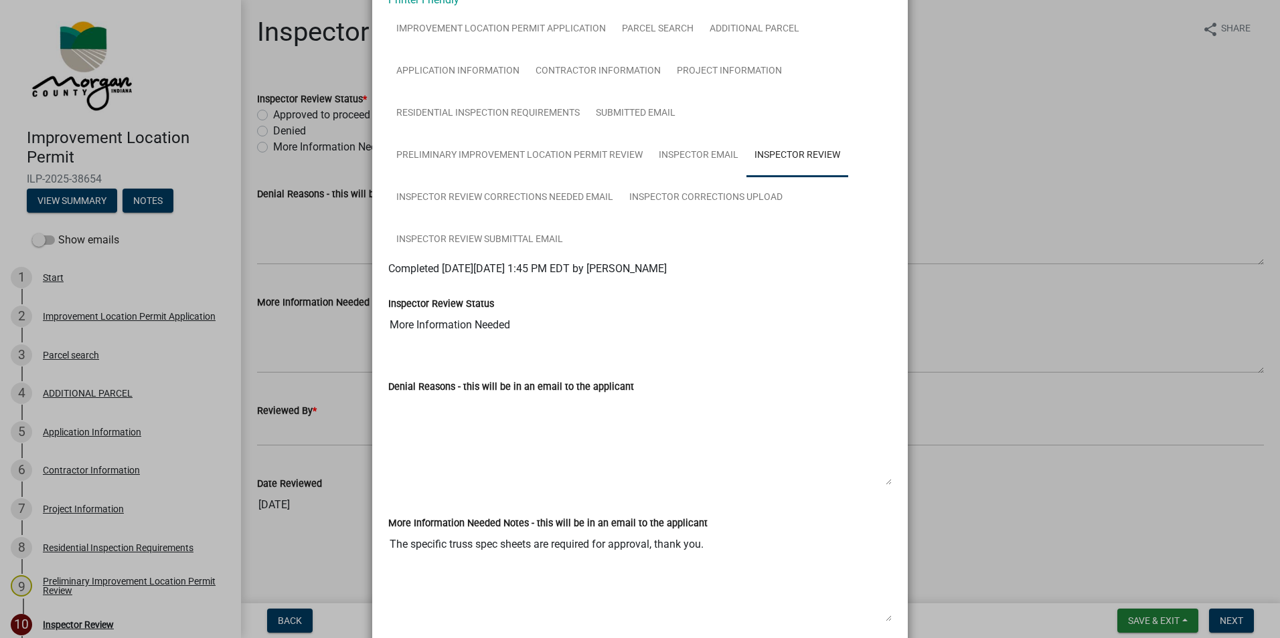
scroll to position [67, 0]
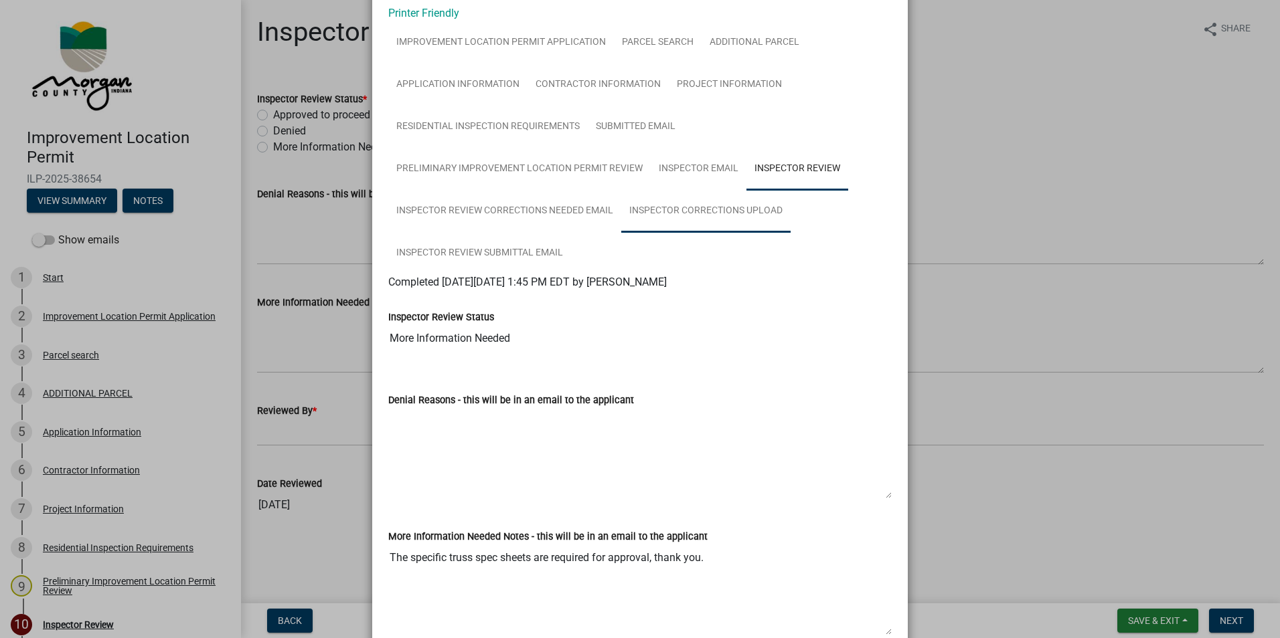
click at [672, 205] on link "Inspector Corrections Upload" at bounding box center [705, 211] width 169 height 43
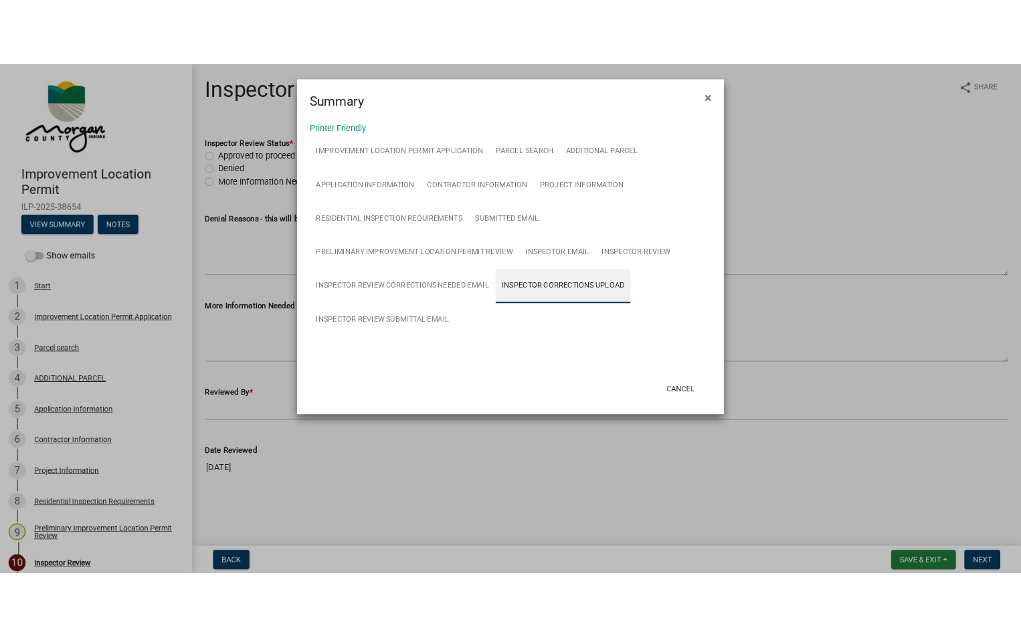
scroll to position [0, 0]
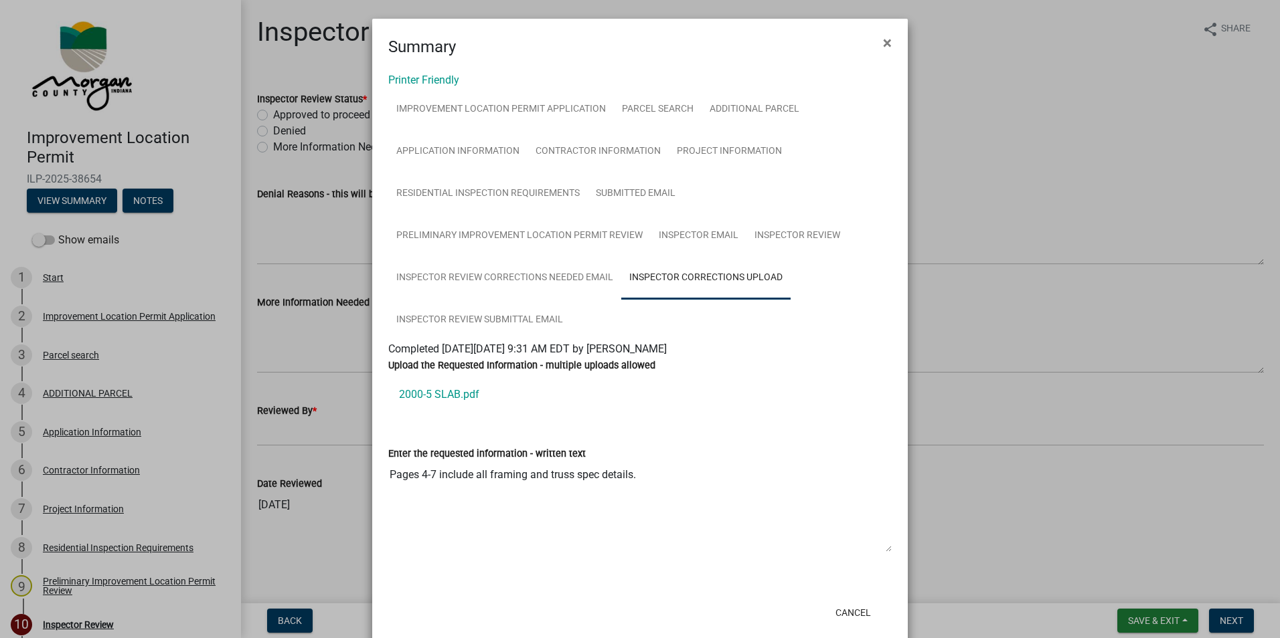
click at [439, 392] on link "2000-5 SLAB.pdf" at bounding box center [639, 395] width 503 height 32
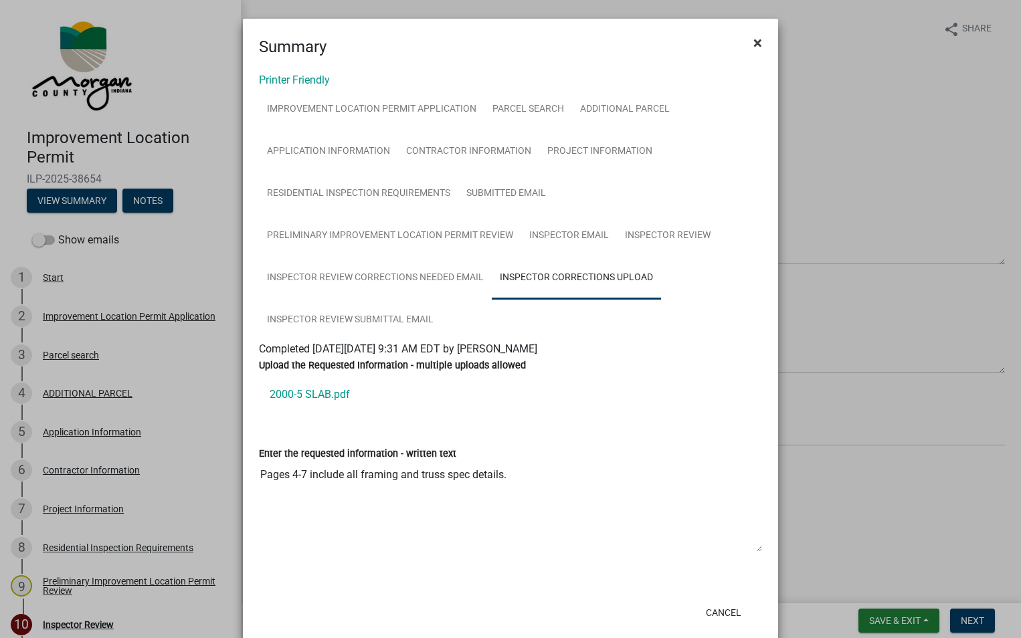
click at [754, 41] on span "×" at bounding box center [758, 42] width 9 height 19
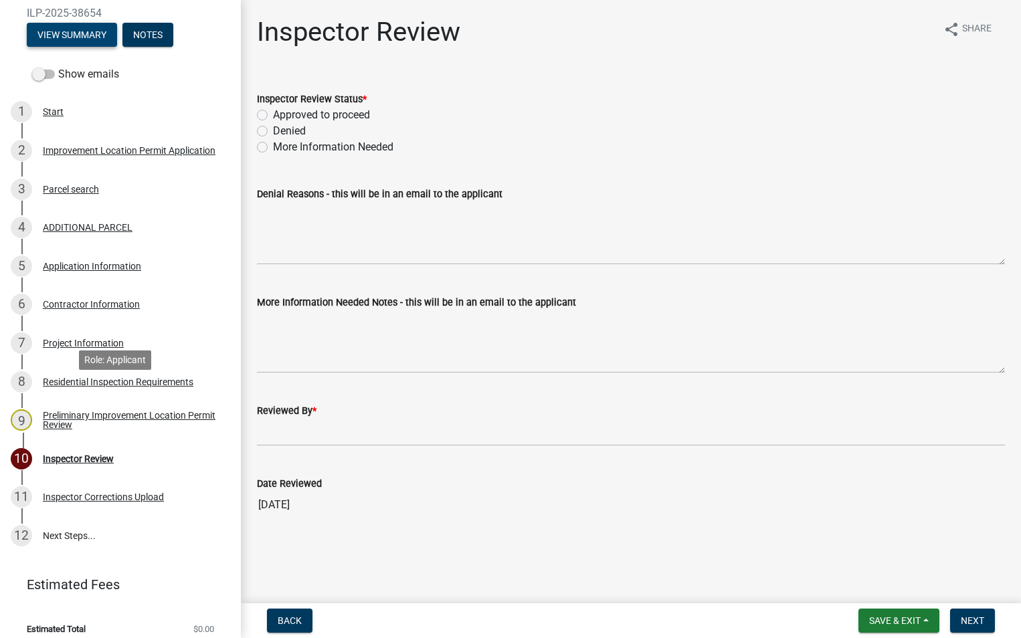
scroll to position [177, 0]
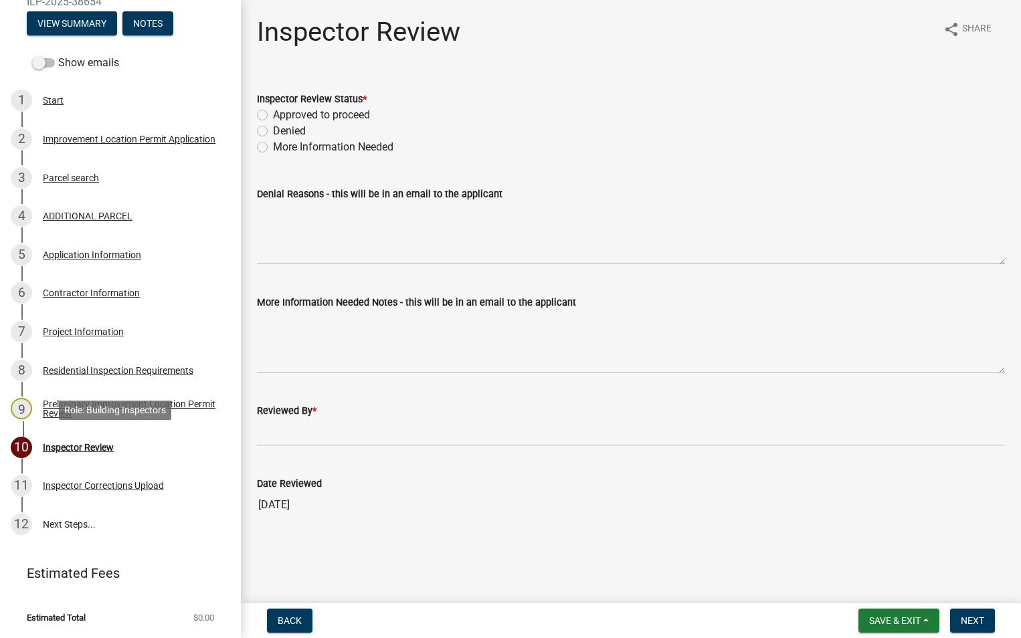
click at [77, 448] on div "Inspector Review" at bounding box center [78, 447] width 71 height 9
click at [273, 147] on label "More Information Needed" at bounding box center [333, 147] width 120 height 16
click at [273, 147] on input "More Information Needed" at bounding box center [277, 143] width 9 height 9
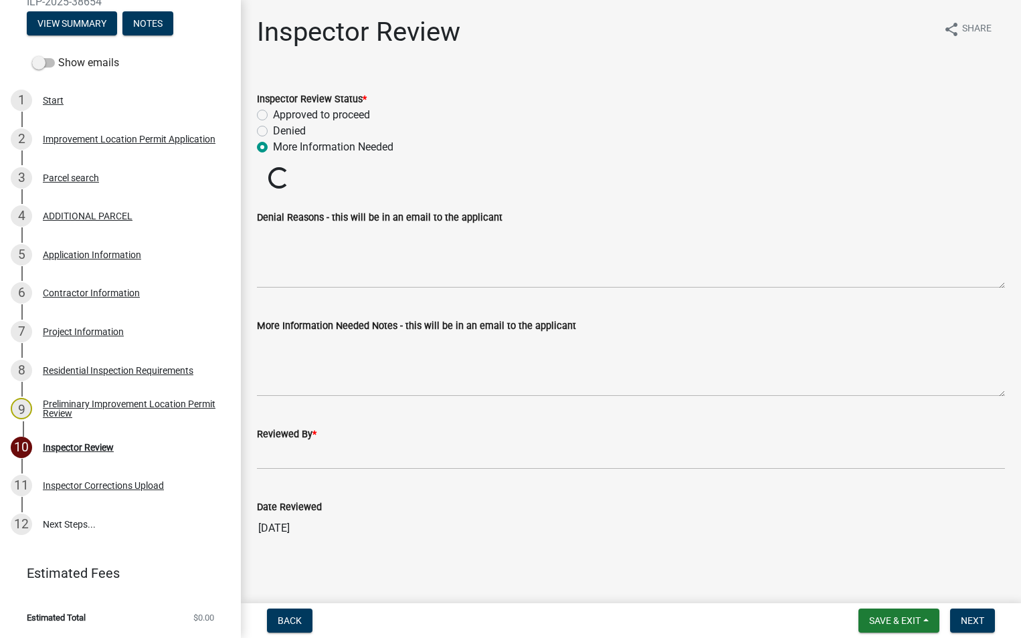
radio input "true"
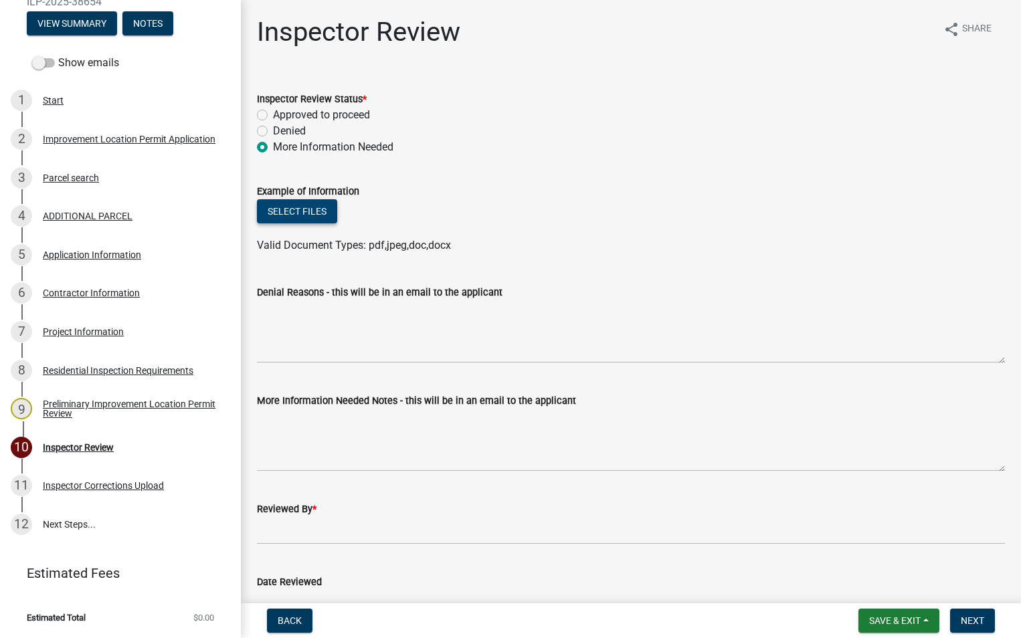
click at [309, 212] on button "Select files" at bounding box center [297, 211] width 80 height 24
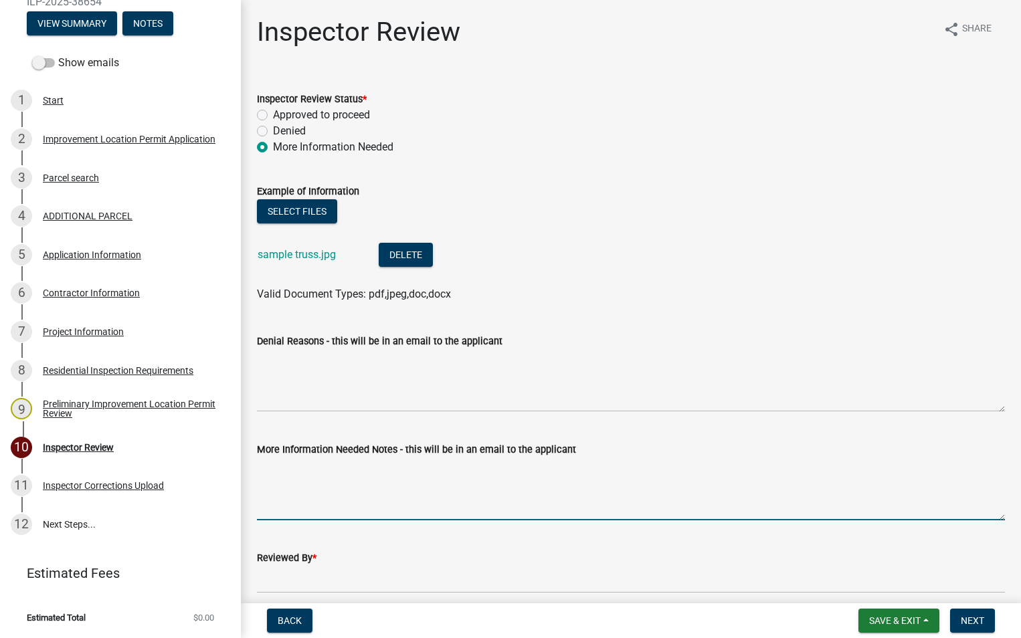
click at [311, 476] on textarea "More Information Needed Notes - this will be in an email to the applicant" at bounding box center [631, 489] width 748 height 63
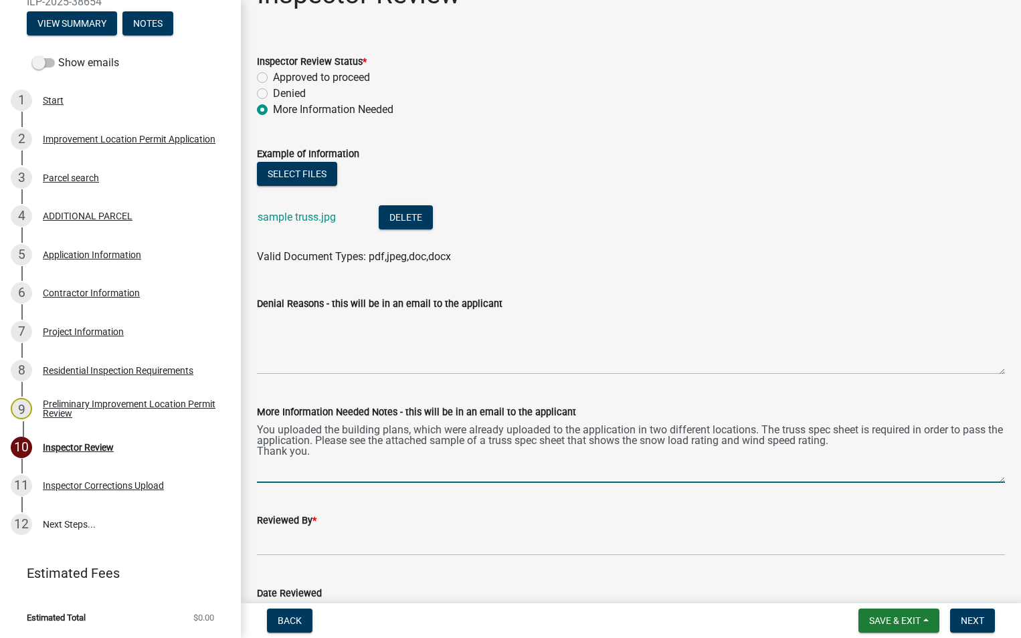
scroll to position [67, 0]
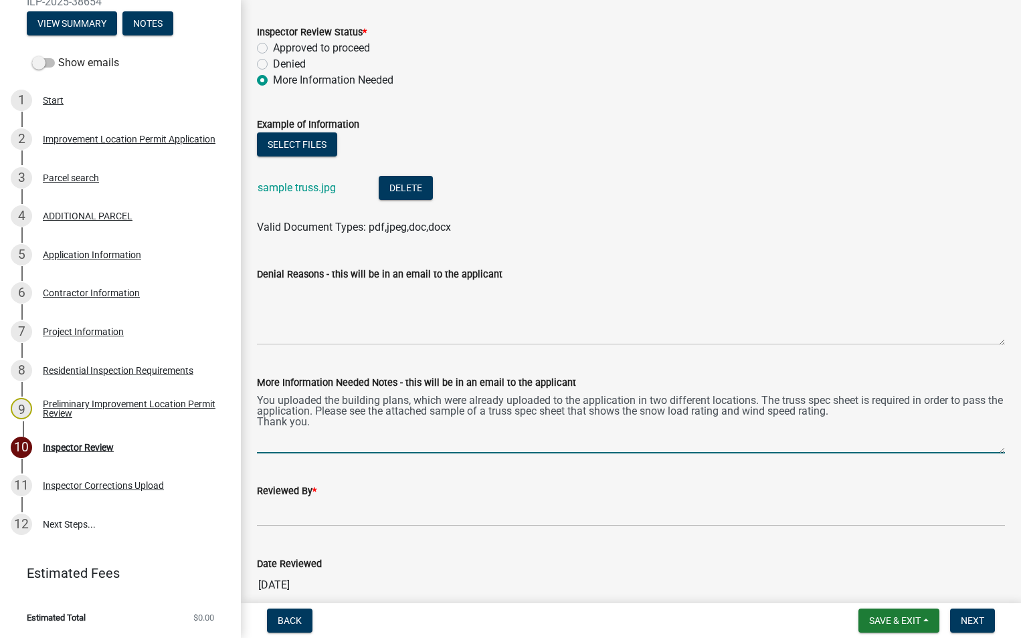
type textarea "You uploaded the building plans, which were already uploaded to the application…"
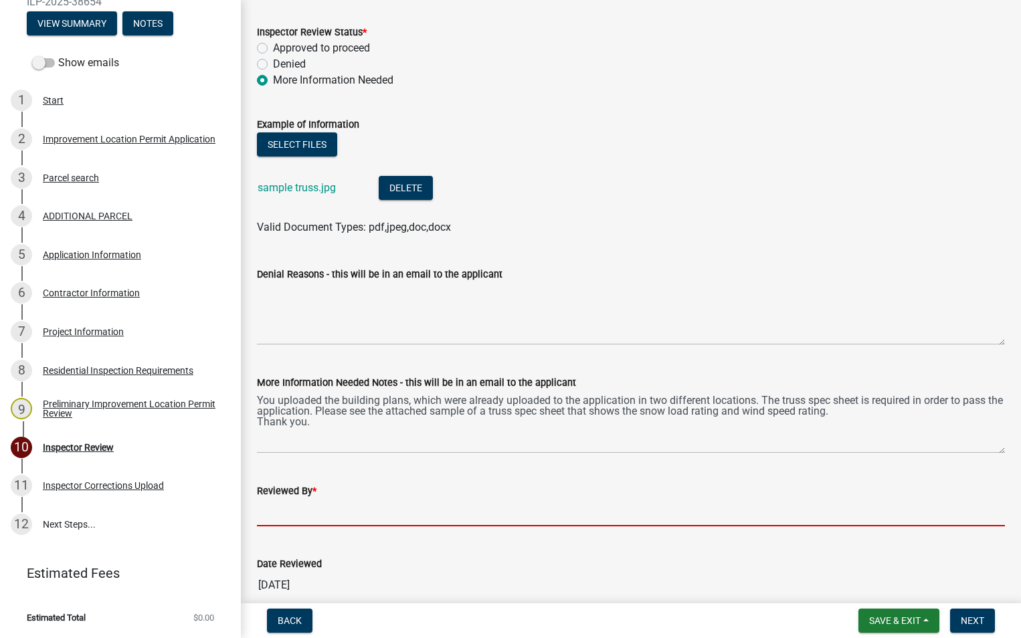
click at [300, 509] on input "Reviewed By *" at bounding box center [631, 512] width 748 height 27
type input "AFM"
click at [974, 616] on span "Next" at bounding box center [972, 621] width 23 height 11
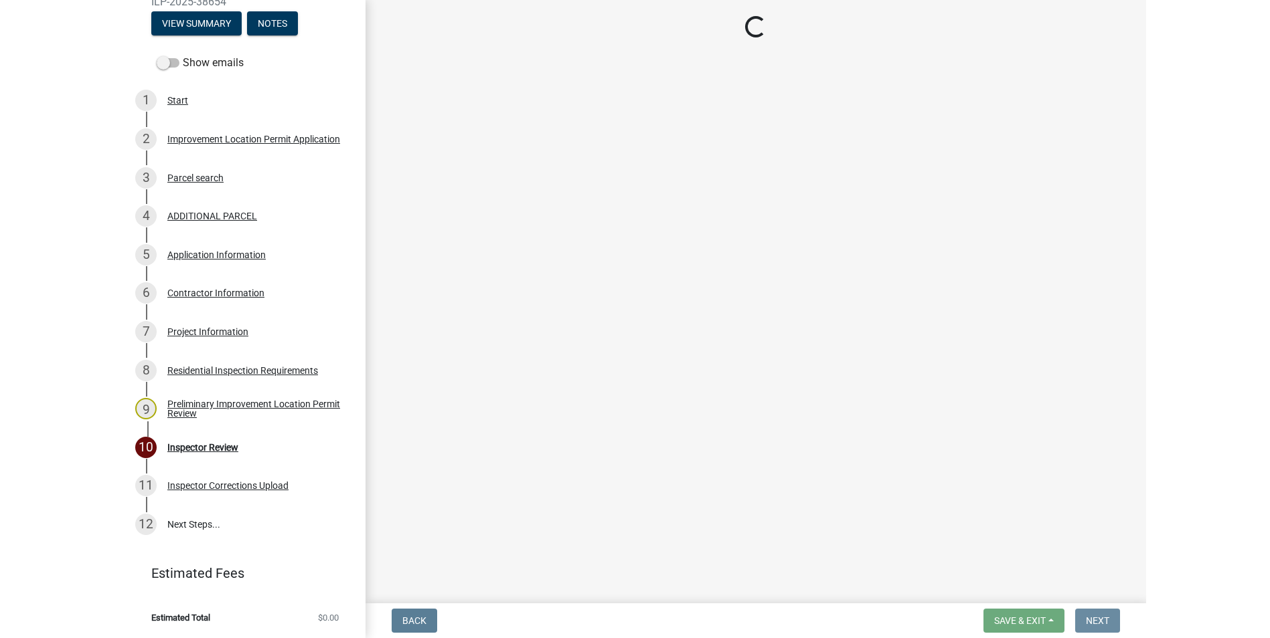
scroll to position [0, 0]
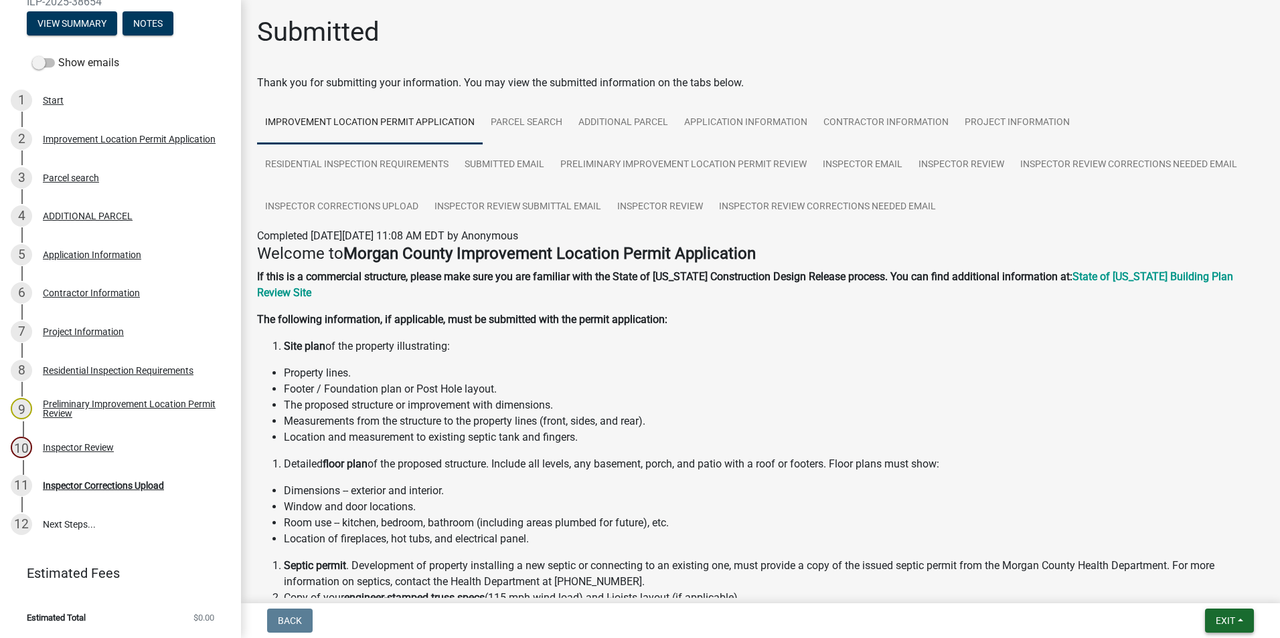
click at [1221, 621] on span "Exit" at bounding box center [1224, 621] width 19 height 11
click at [1206, 575] on button "Save & Exit" at bounding box center [1199, 586] width 107 height 32
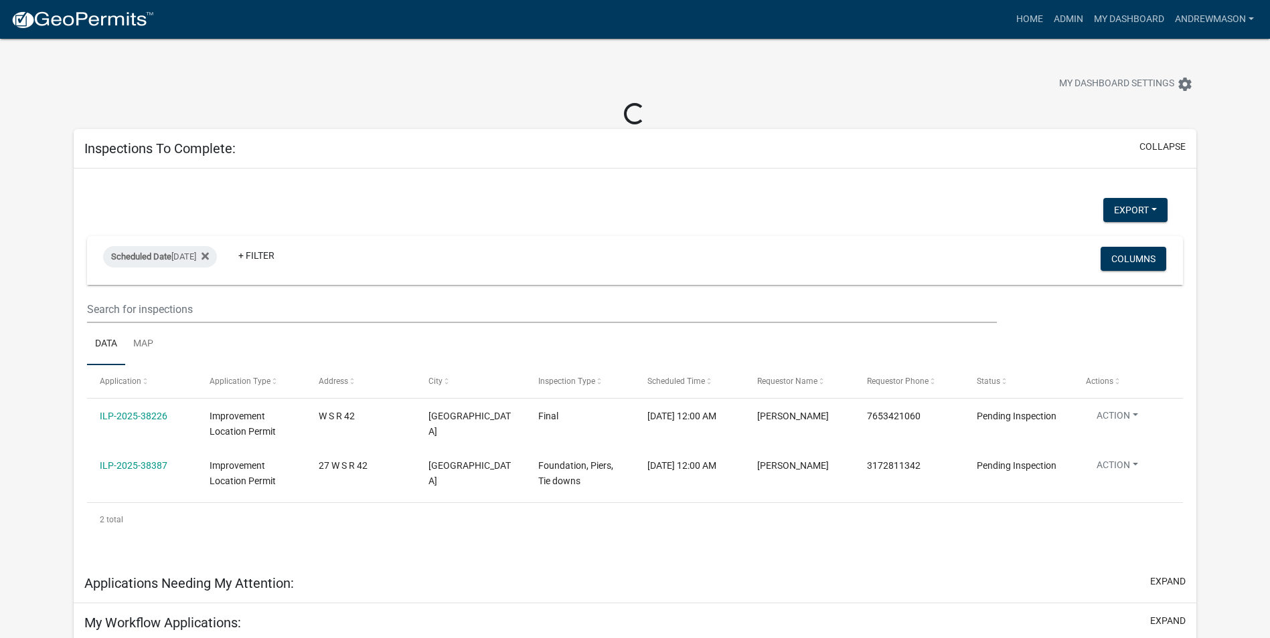
select select "3: 100"
